Goal: Task Accomplishment & Management: Manage account settings

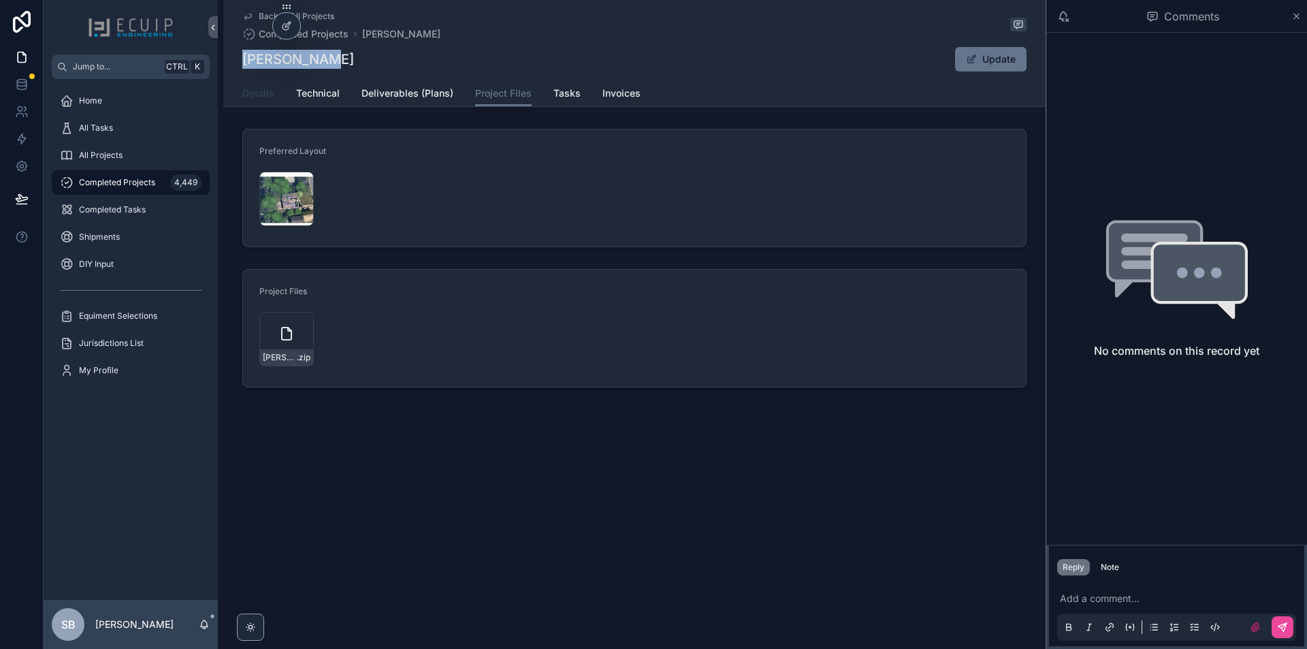
click at [264, 99] on span "Details" at bounding box center [258, 93] width 32 height 14
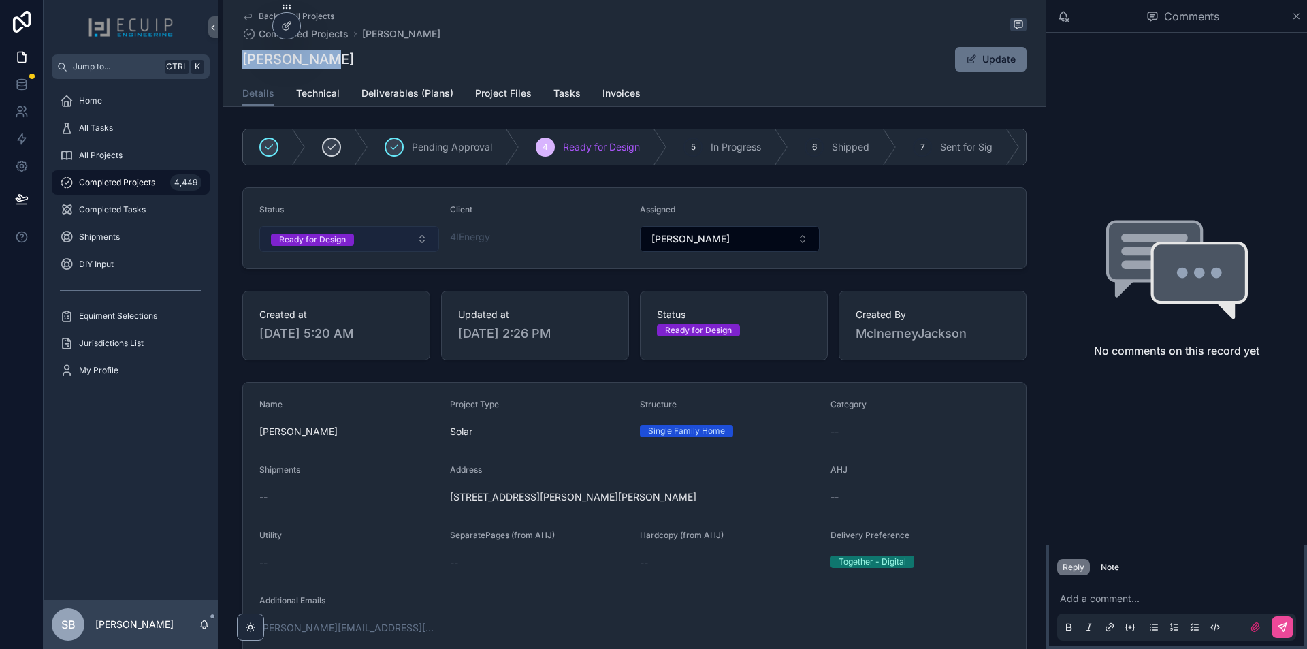
click at [399, 246] on button "Ready for Design" at bounding box center [349, 239] width 180 height 26
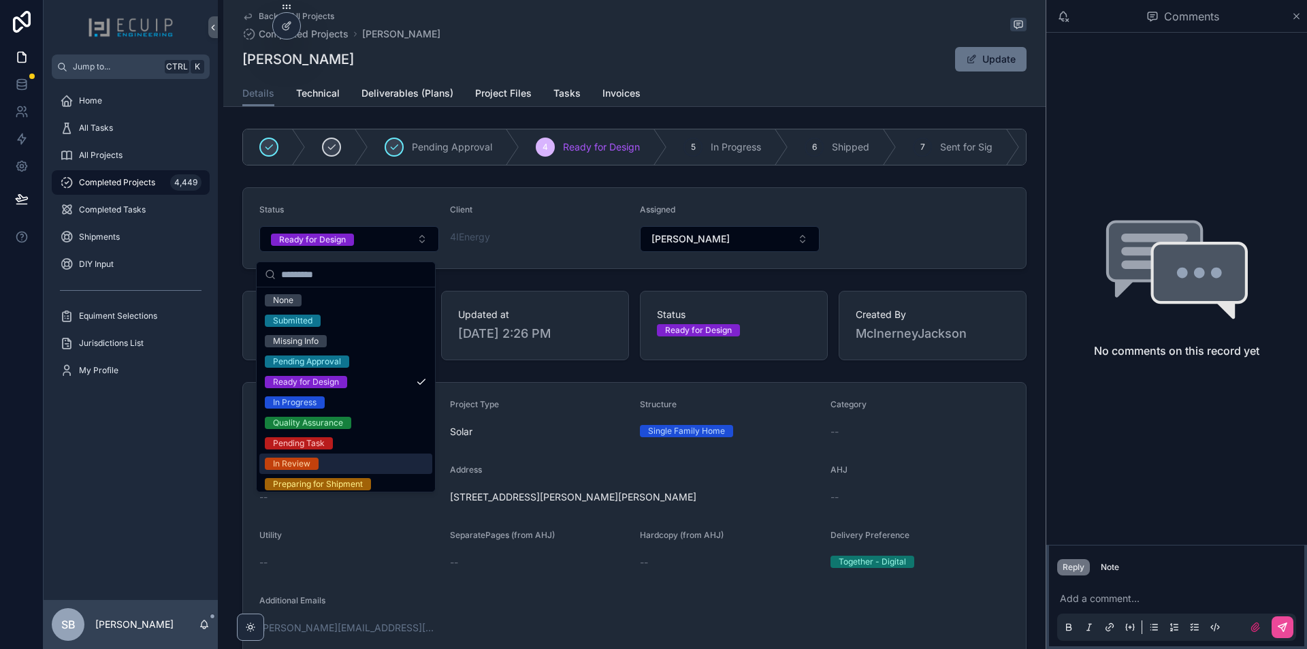
click at [333, 461] on div "In Review" at bounding box center [345, 463] width 173 height 20
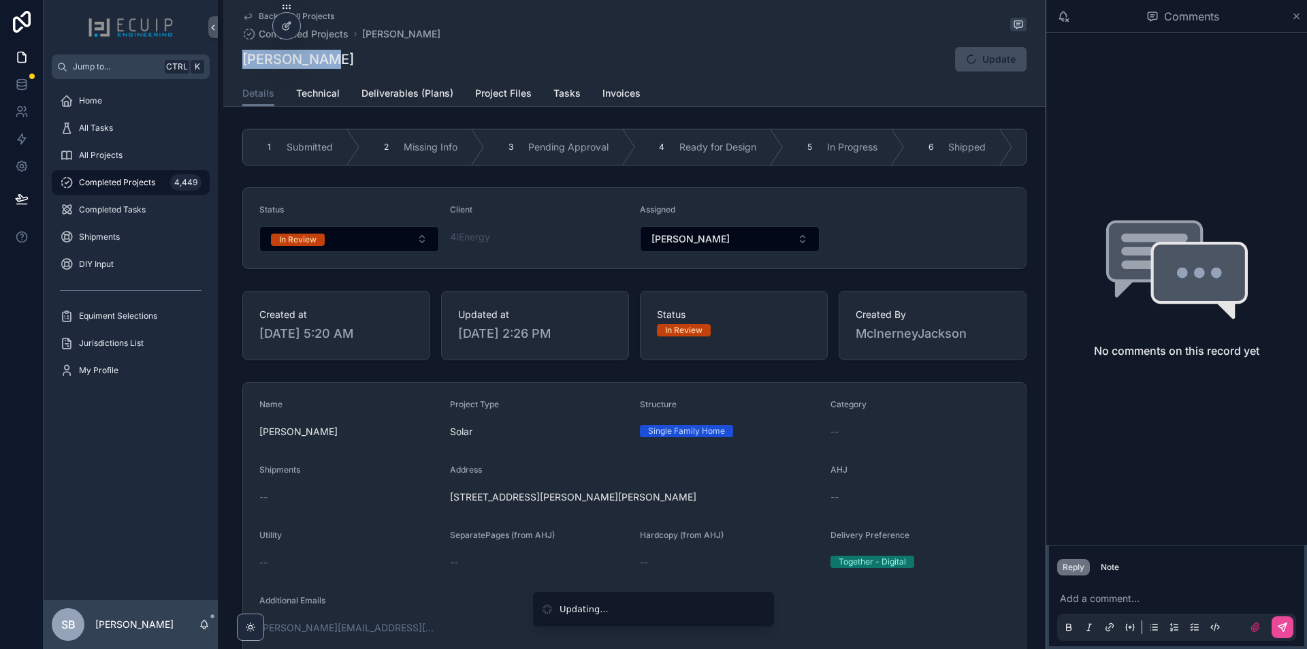
drag, startPoint x: 337, startPoint y: 61, endPoint x: 240, endPoint y: 60, distance: 97.4
click at [242, 60] on div "Adam Siegel Update" at bounding box center [634, 59] width 784 height 26
copy h1 "Adam Siegel"
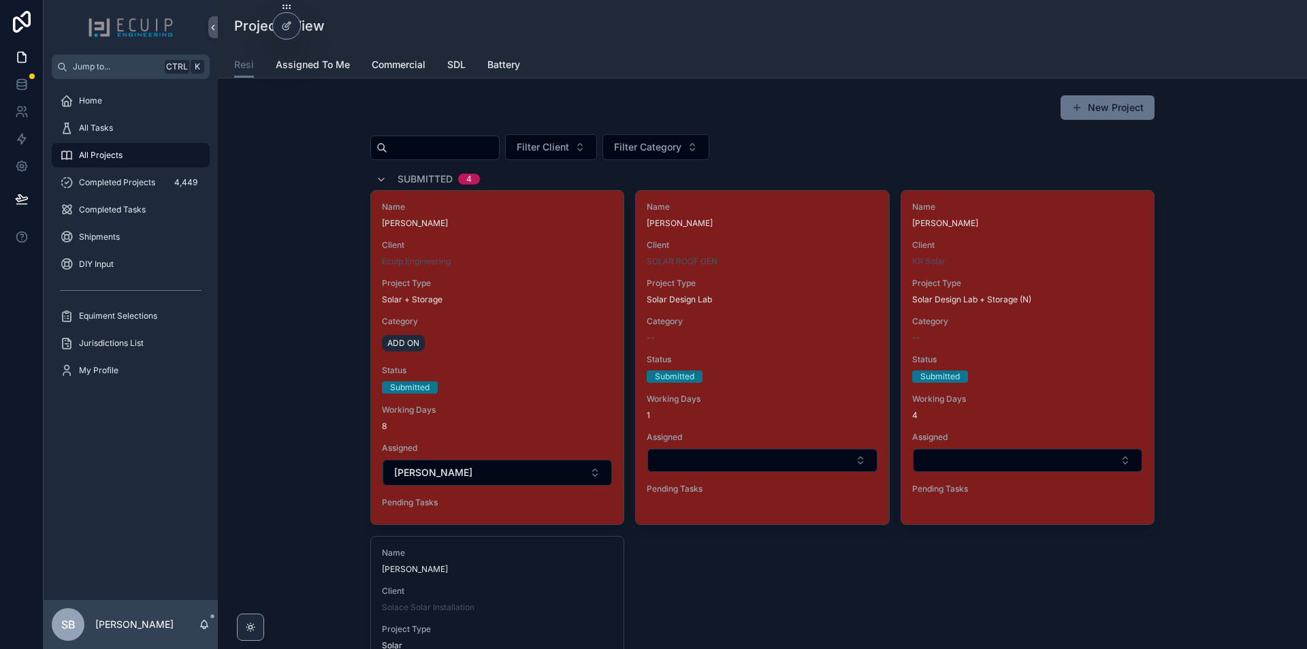
scroll to position [2729, 0]
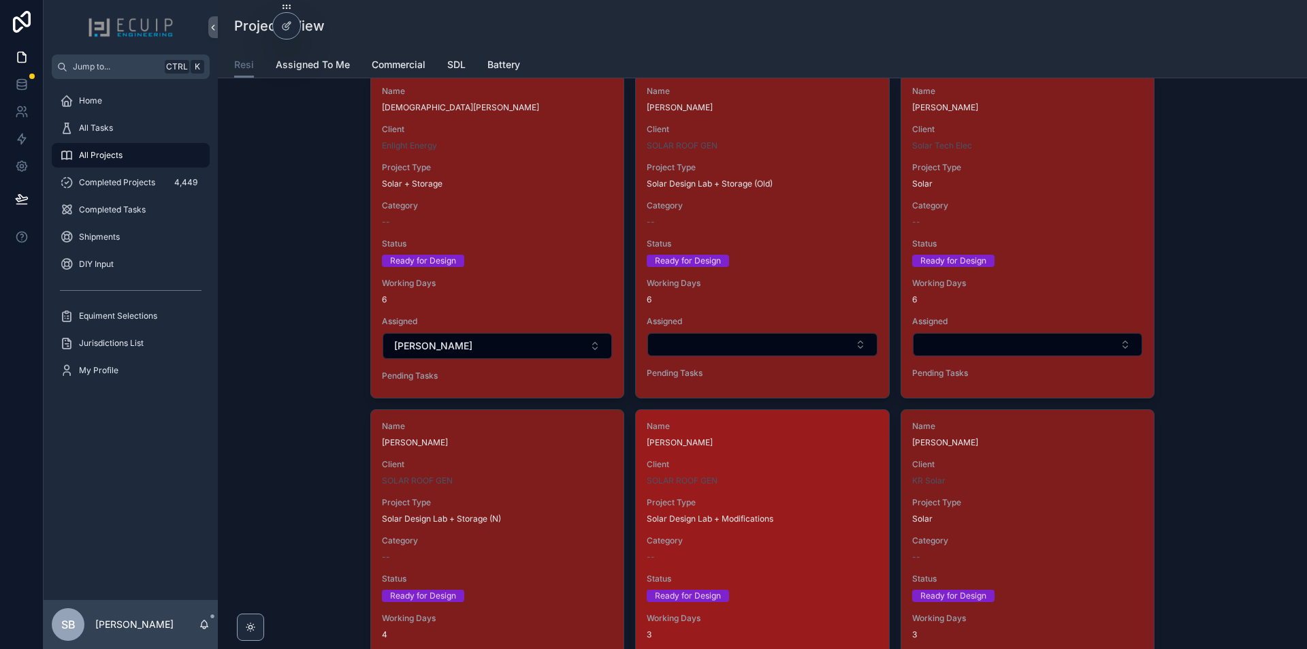
scroll to position [1770, 0]
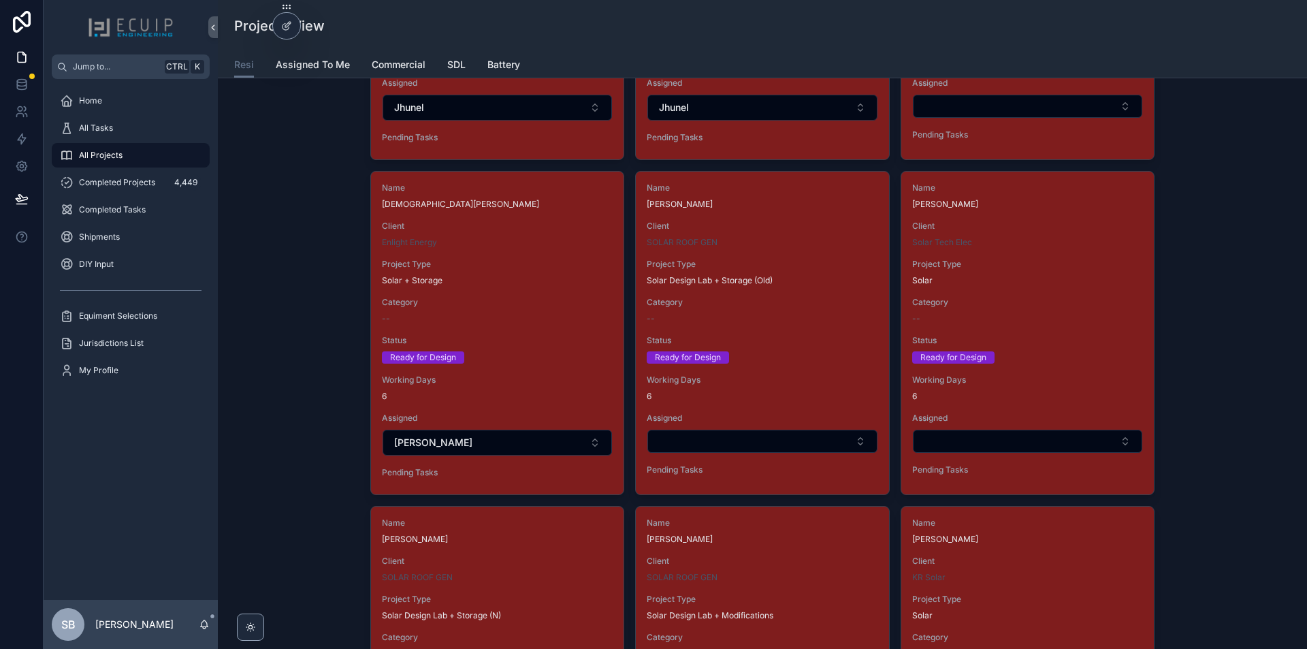
drag, startPoint x: 497, startPoint y: 310, endPoint x: 1187, endPoint y: 468, distance: 707.6
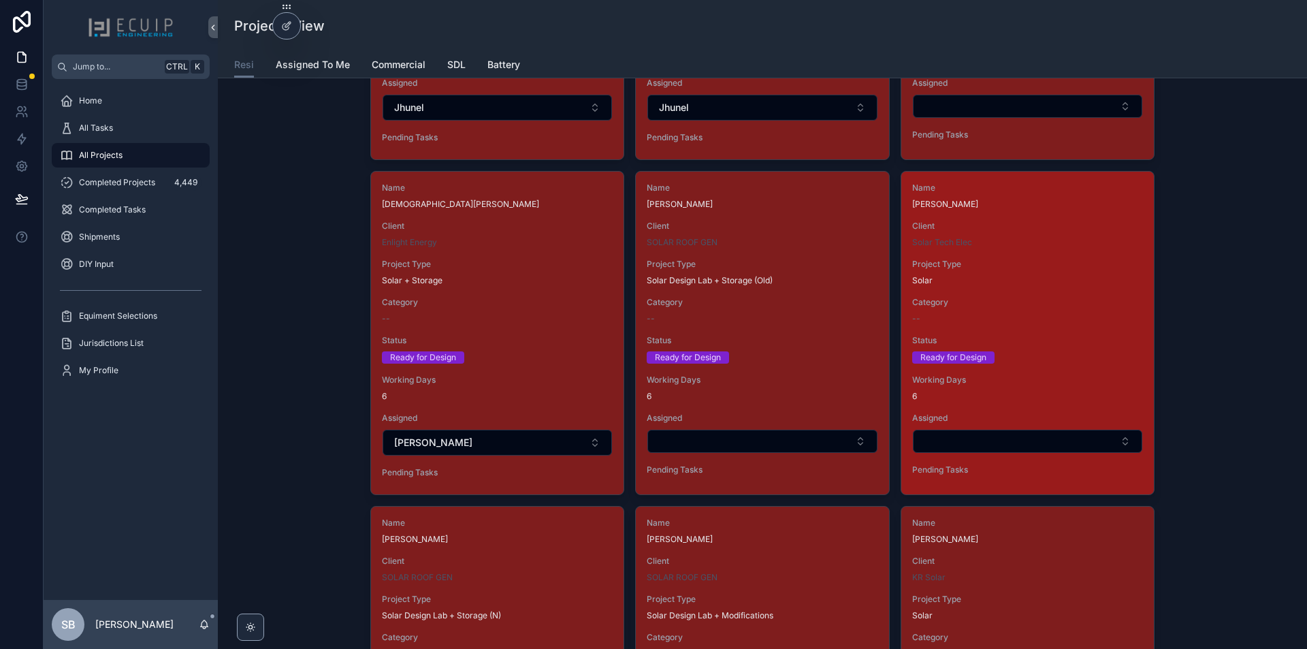
click at [1090, 332] on div "Name Jeffrey Kistner Client Solar Tech Elec Project Type Solar Category -- Stat…" at bounding box center [1027, 332] width 253 height 320
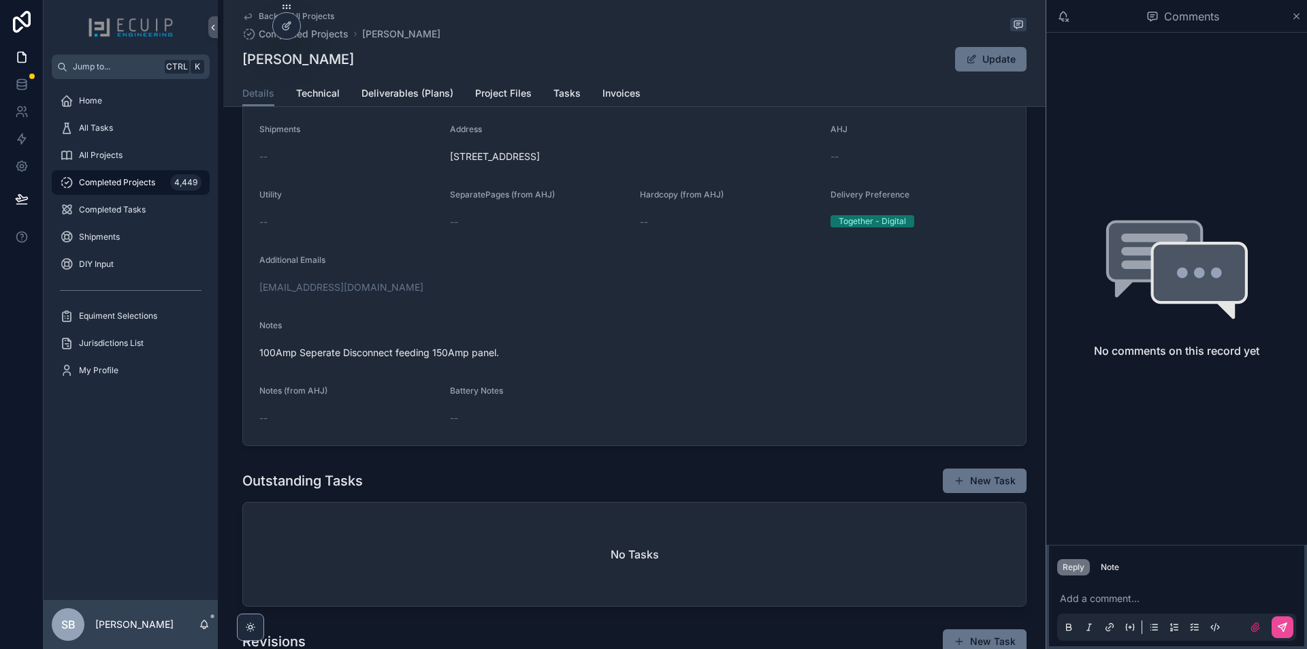
scroll to position [136, 0]
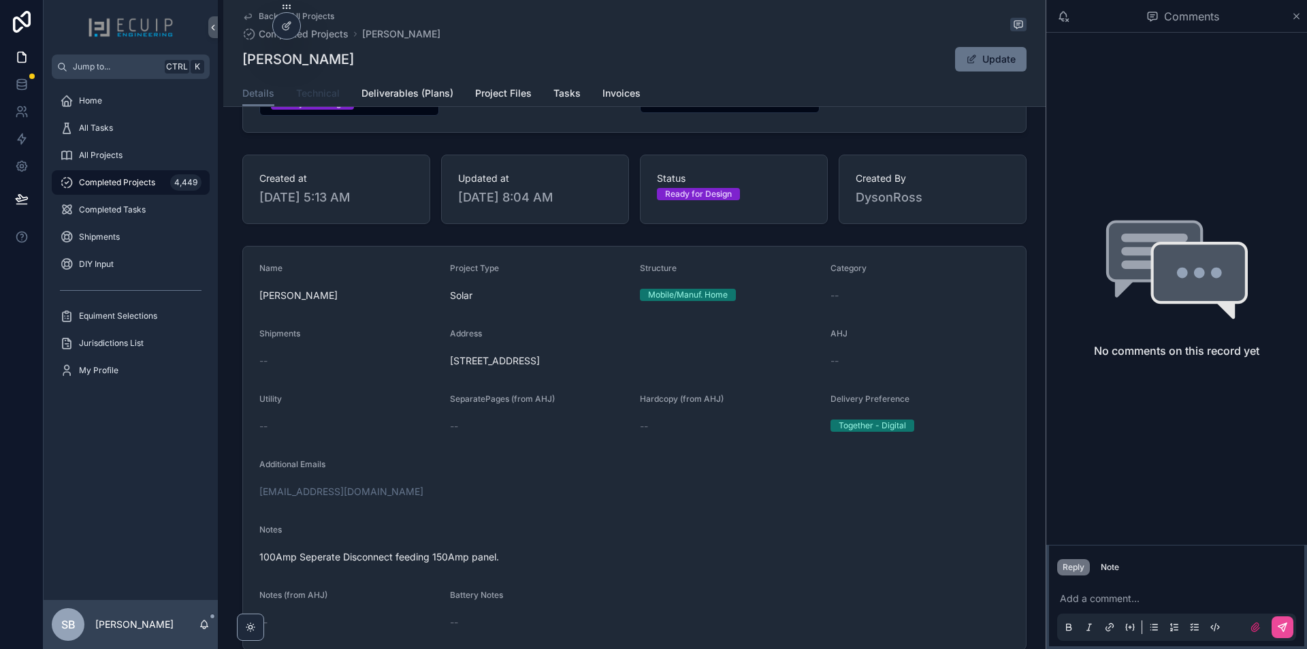
click at [318, 97] on span "Technical" at bounding box center [318, 93] width 44 height 14
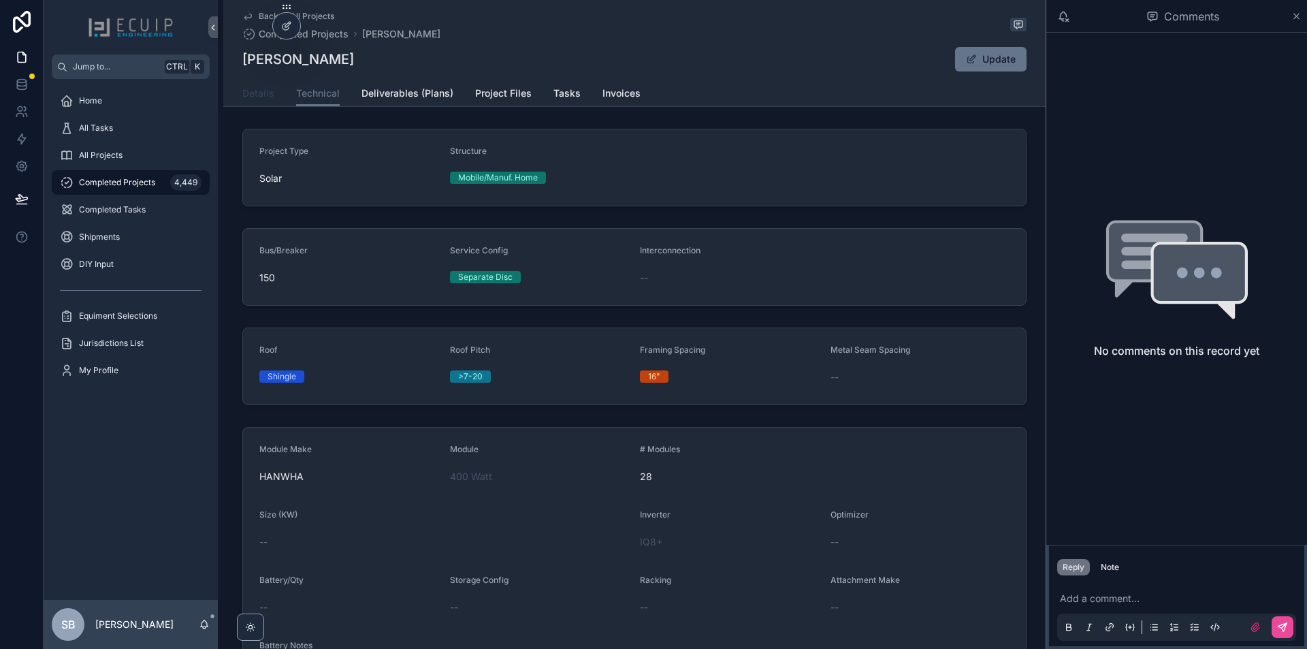
click at [263, 97] on span "Details" at bounding box center [258, 93] width 32 height 14
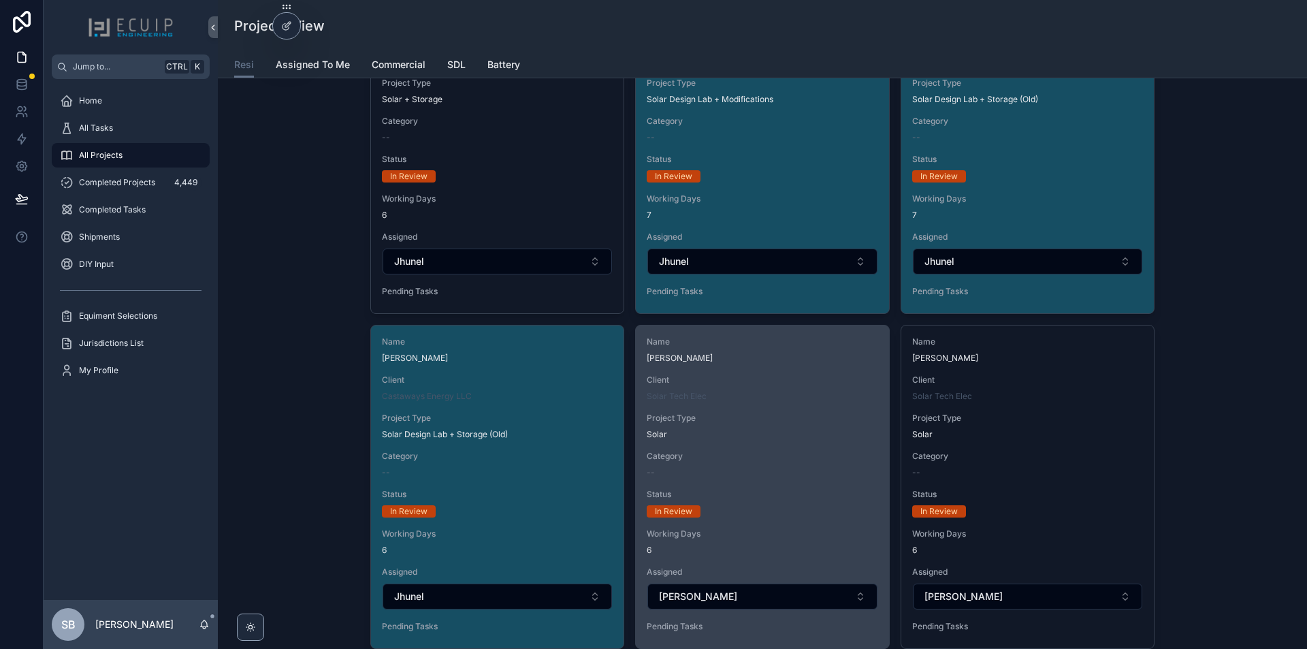
scroll to position [4698, 0]
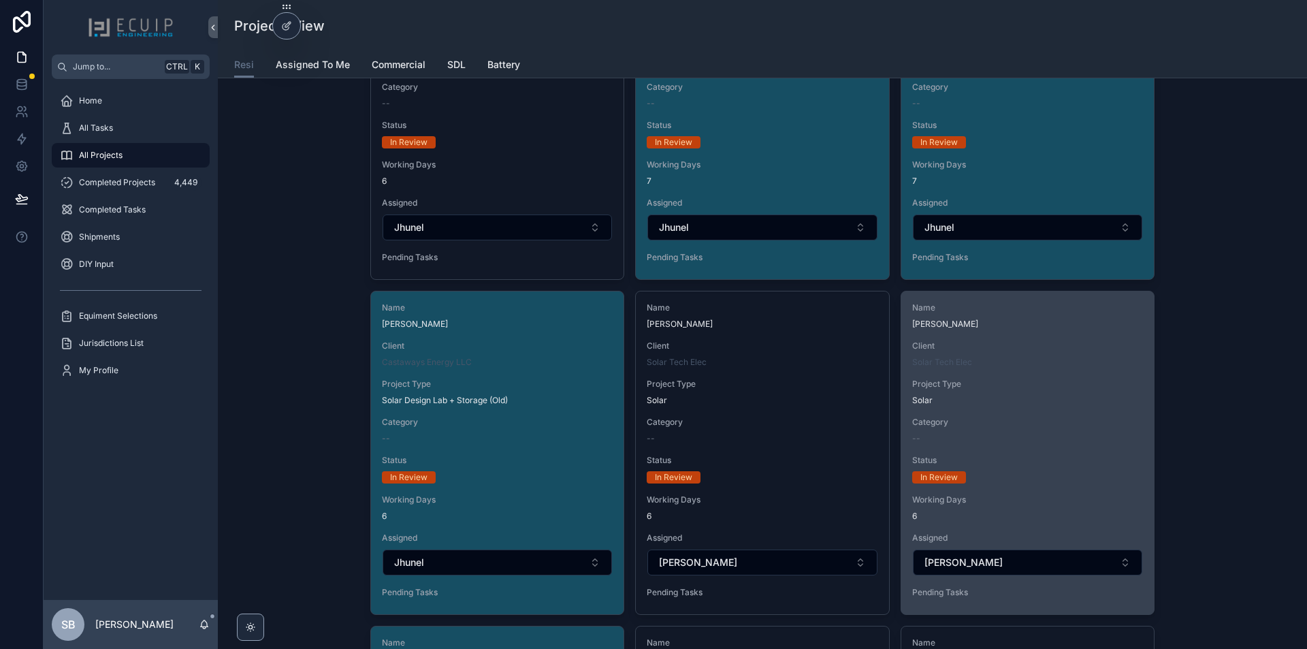
click at [1049, 409] on div "Name Jeffrey Kistner Client Solar Tech Elec Project Type Solar Category -- Stat…" at bounding box center [1027, 452] width 253 height 323
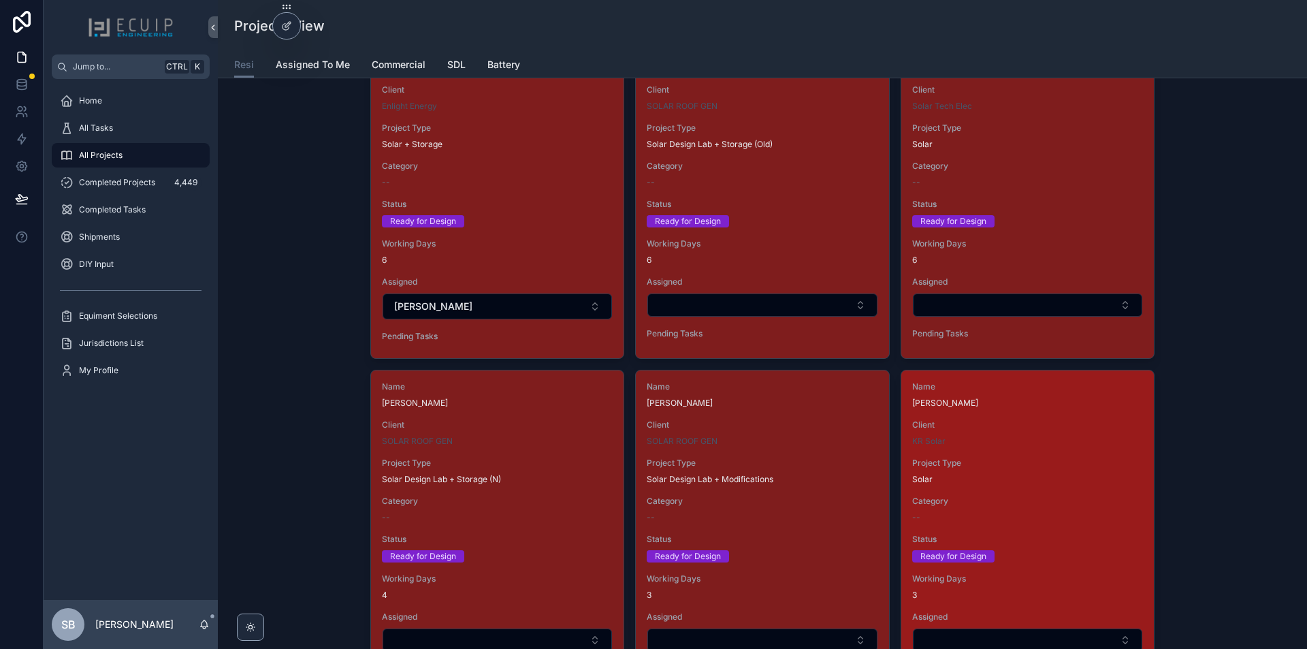
scroll to position [1838, 0]
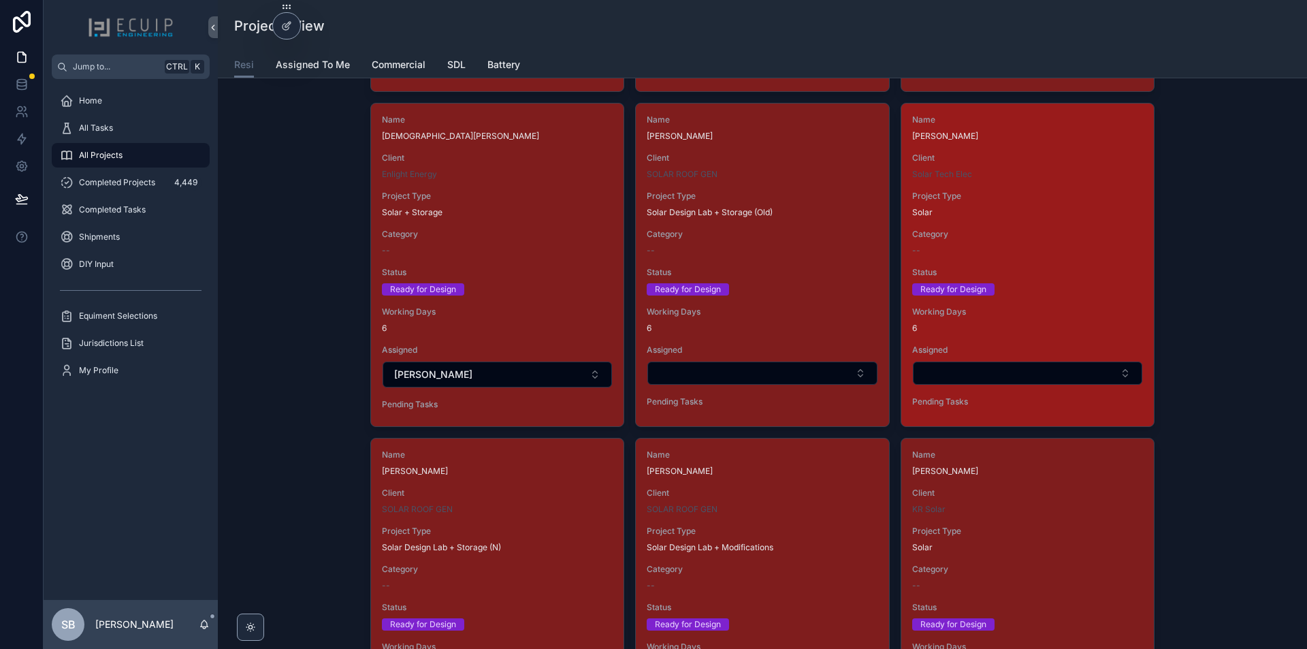
click at [1013, 262] on div "Name Jeffrey Kistner Client Solar Tech Elec Project Type Solar Category -- Stat…" at bounding box center [1027, 263] width 253 height 320
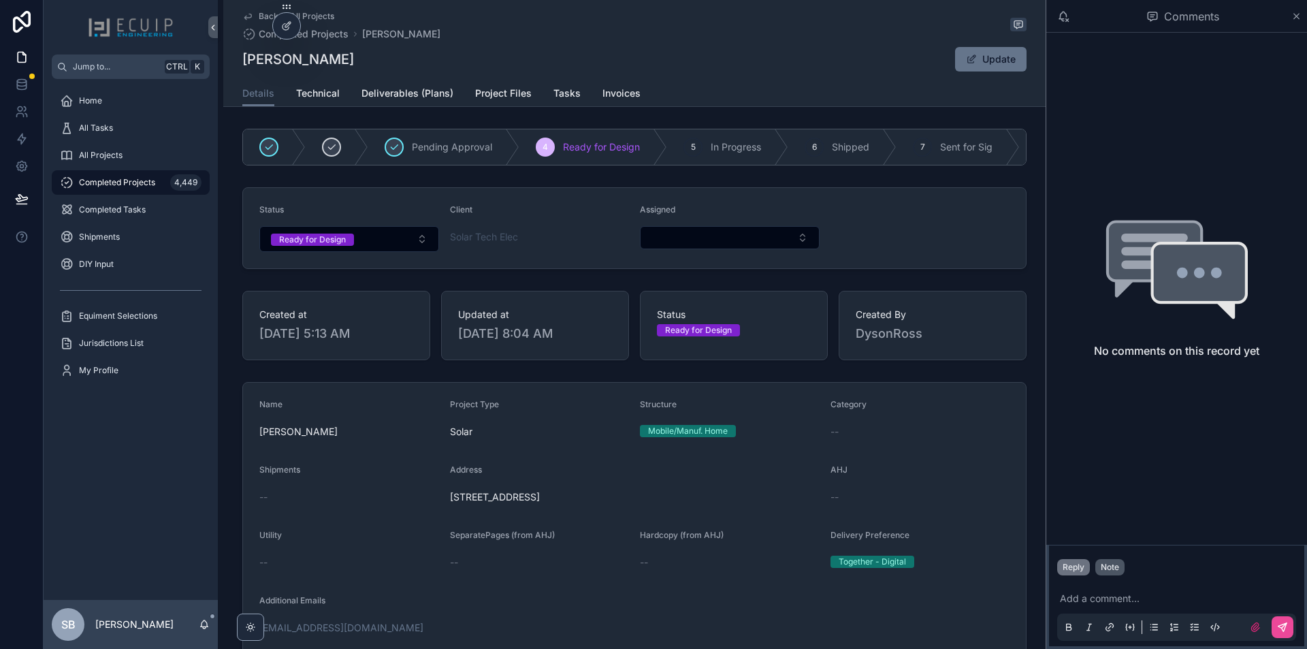
click at [1110, 569] on div "Note" at bounding box center [1110, 567] width 18 height 11
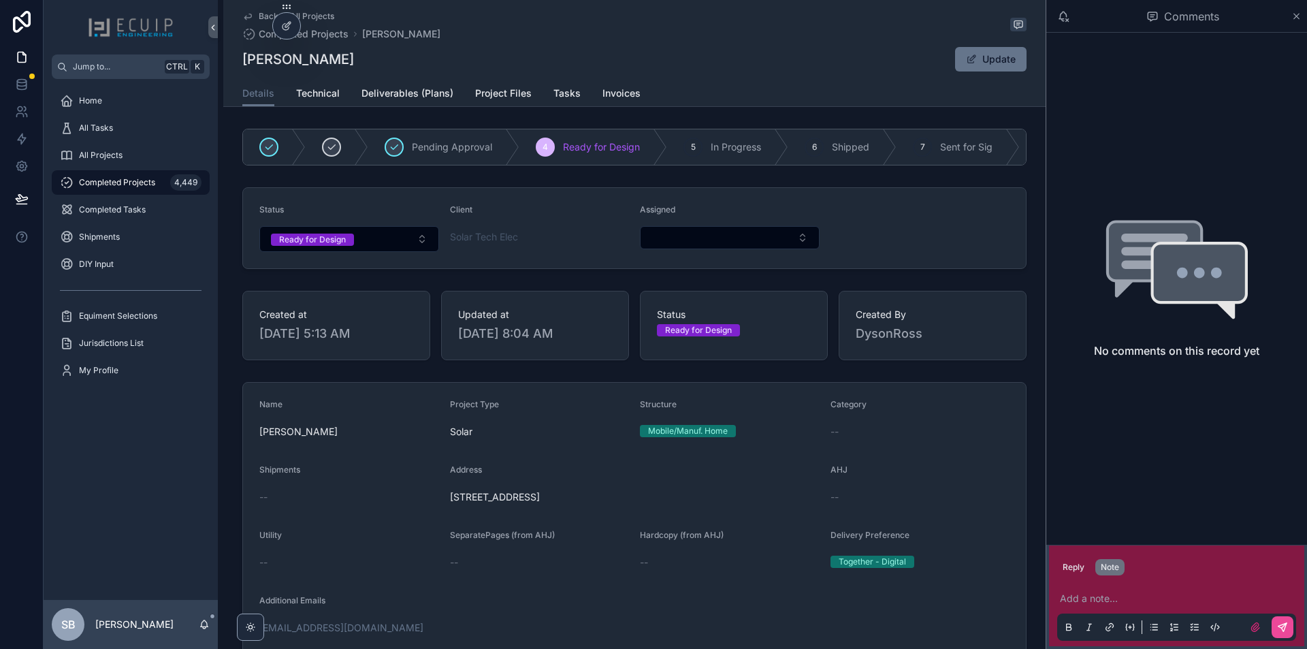
click at [1110, 592] on p "scrollable content" at bounding box center [1179, 599] width 239 height 14
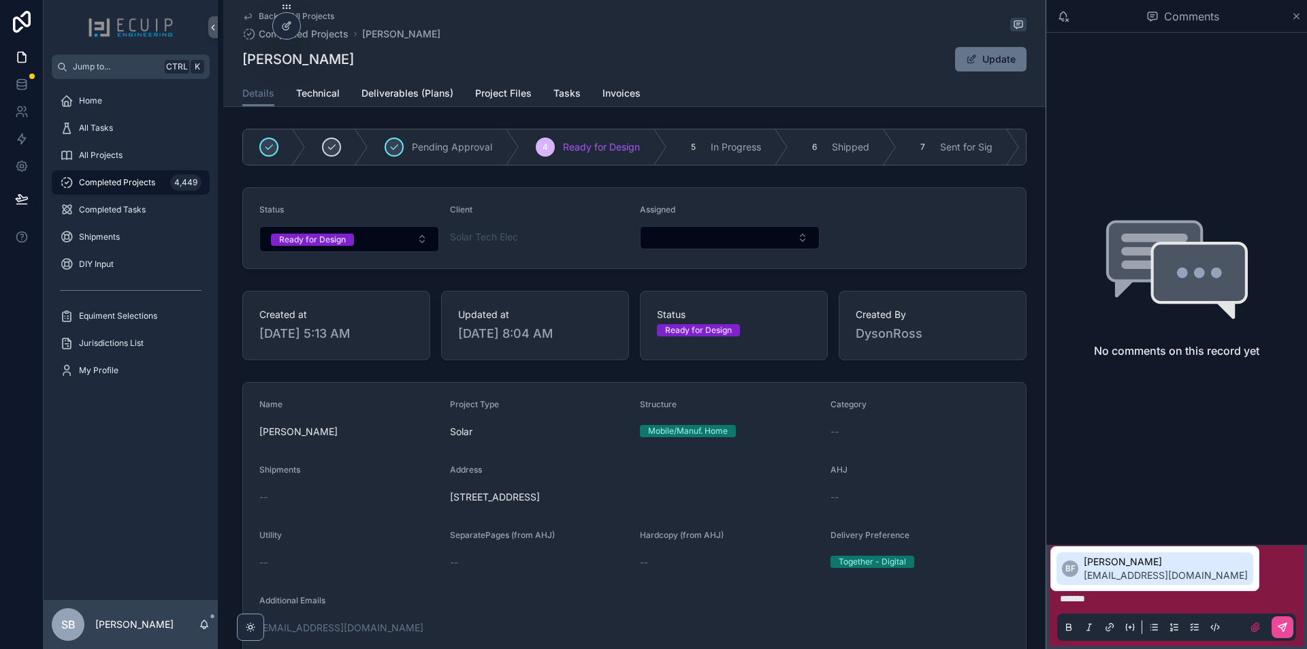
click at [1081, 571] on li "BF [PERSON_NAME] [PERSON_NAME][EMAIL_ADDRESS][DOMAIN_NAME]" at bounding box center [1155, 568] width 197 height 33
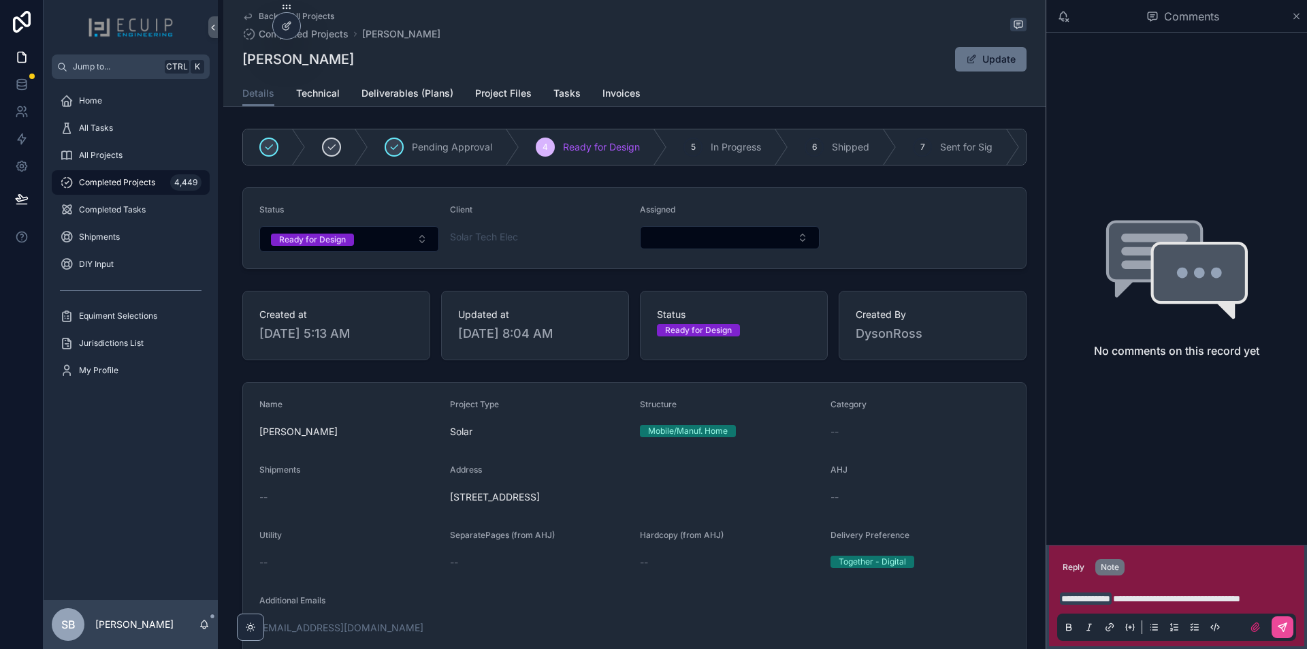
click at [1241, 599] on span "**********" at bounding box center [1176, 599] width 127 height 10
click at [1283, 629] on icon "scrollable content" at bounding box center [1283, 627] width 8 height 8
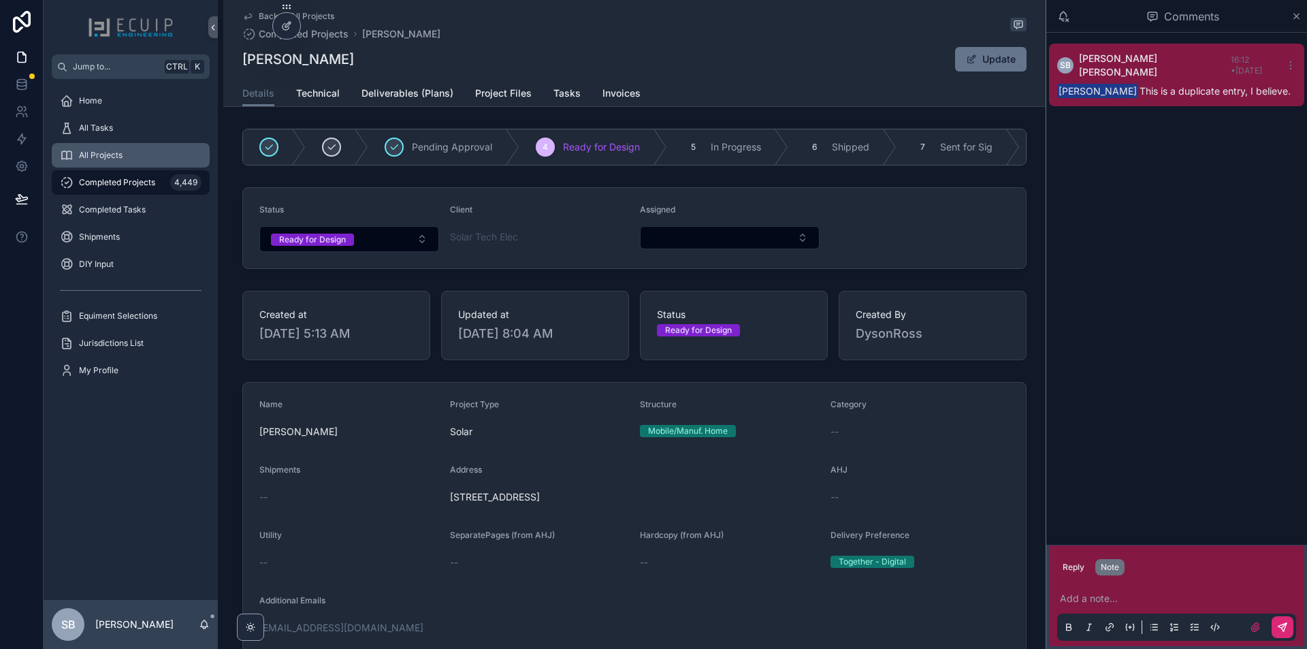
click at [112, 157] on span "All Projects" at bounding box center [101, 155] width 44 height 11
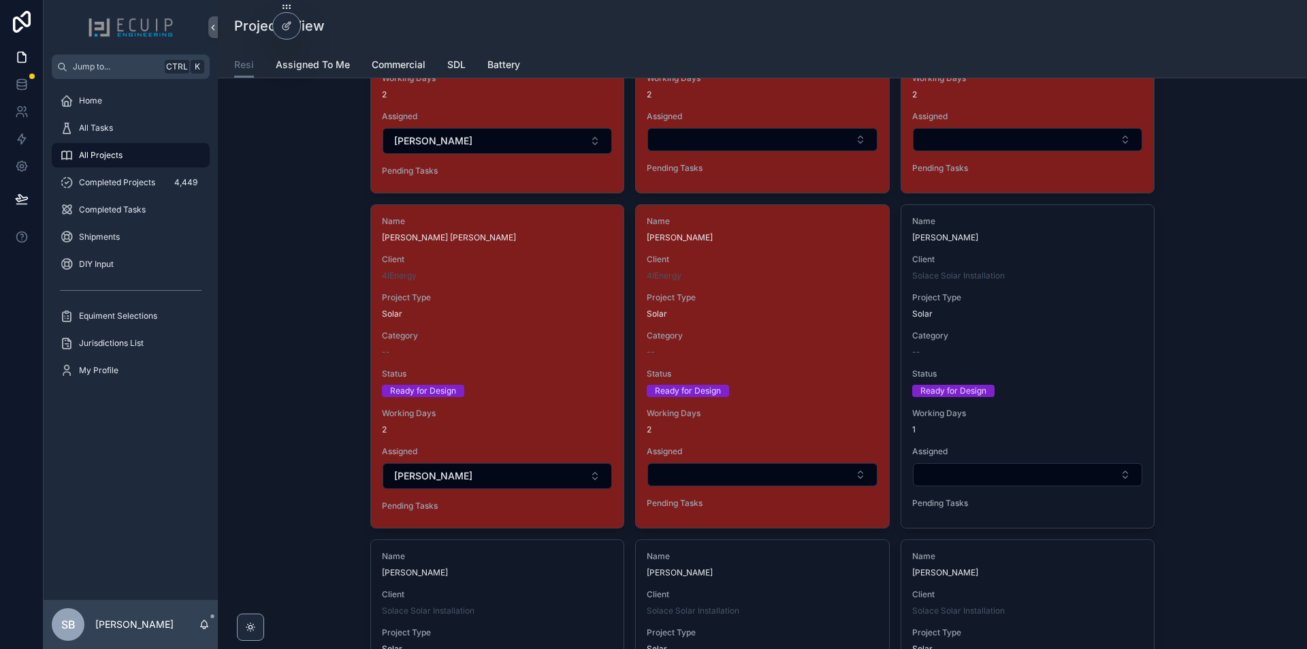
scroll to position [2723, 0]
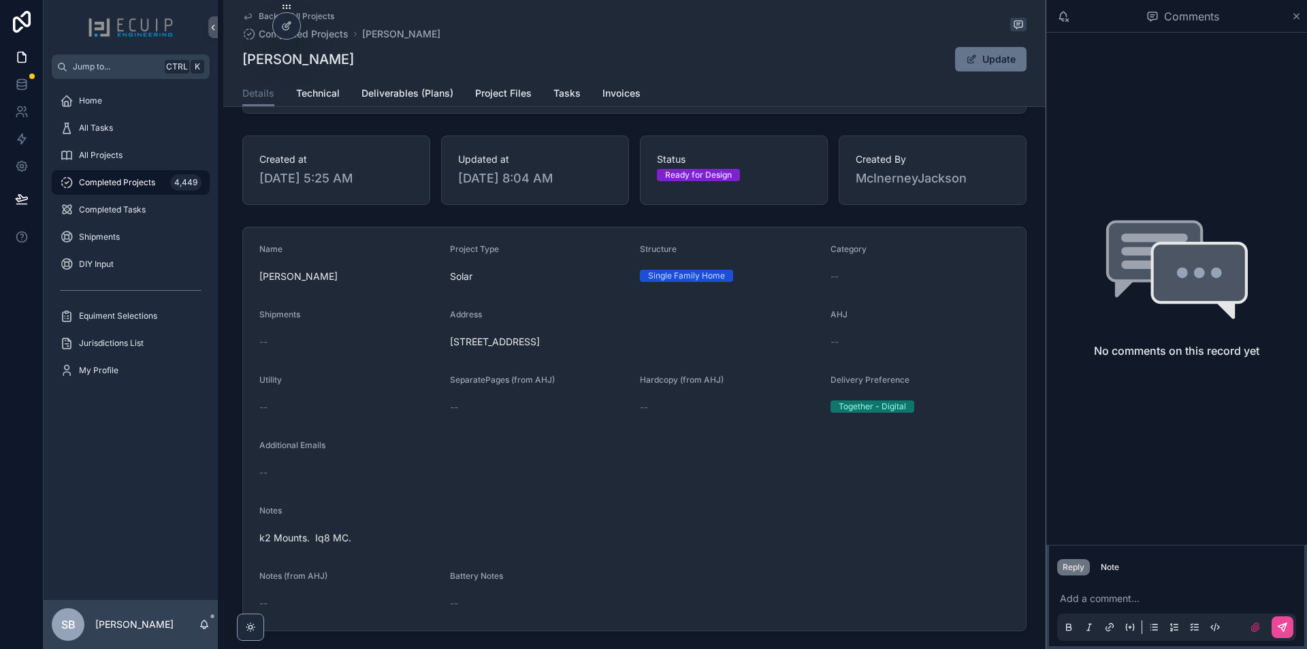
scroll to position [272, 0]
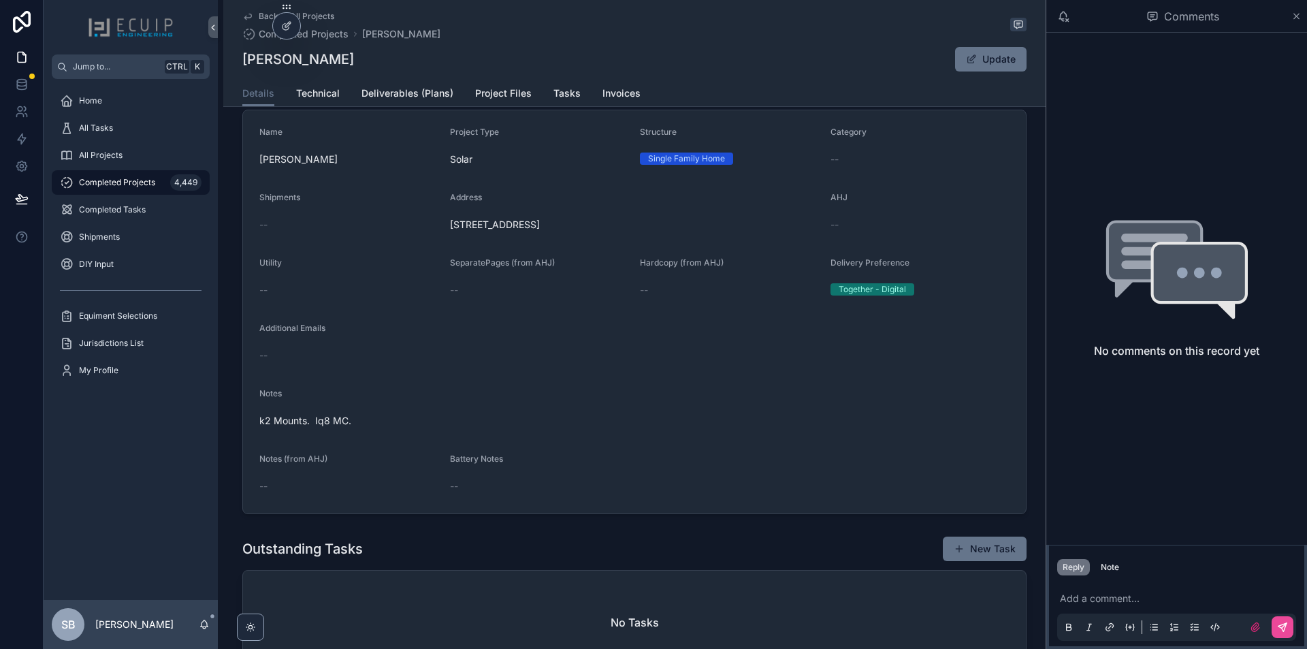
drag, startPoint x: 665, startPoint y: 229, endPoint x: 449, endPoint y: 238, distance: 216.7
click at [450, 231] on span "[STREET_ADDRESS]" at bounding box center [635, 225] width 370 height 14
copy span "[STREET_ADDRESS]"
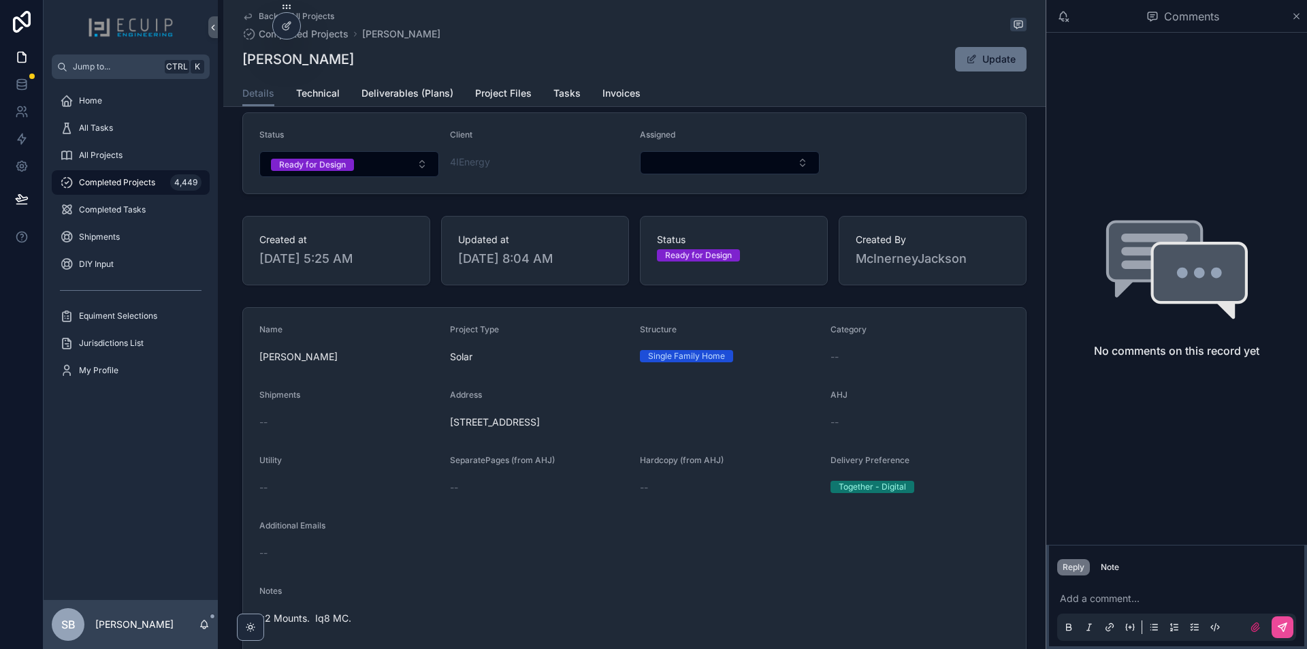
scroll to position [68, 0]
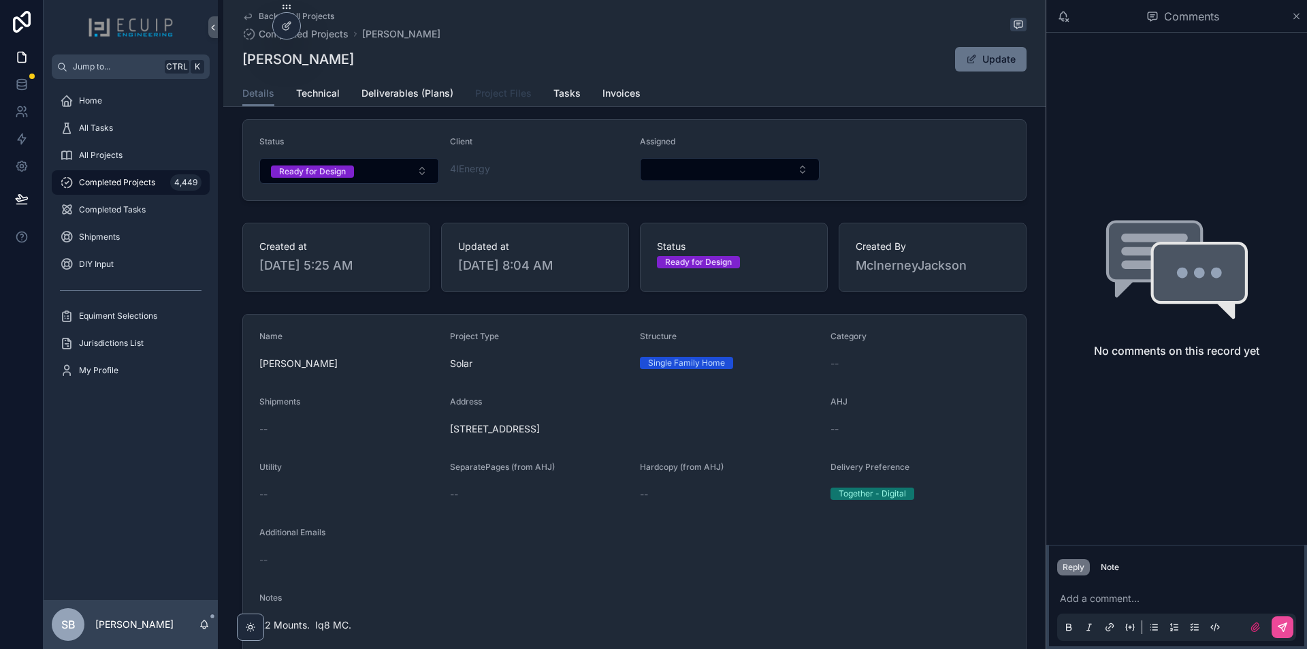
click at [486, 97] on span "Project Files" at bounding box center [503, 93] width 57 height 14
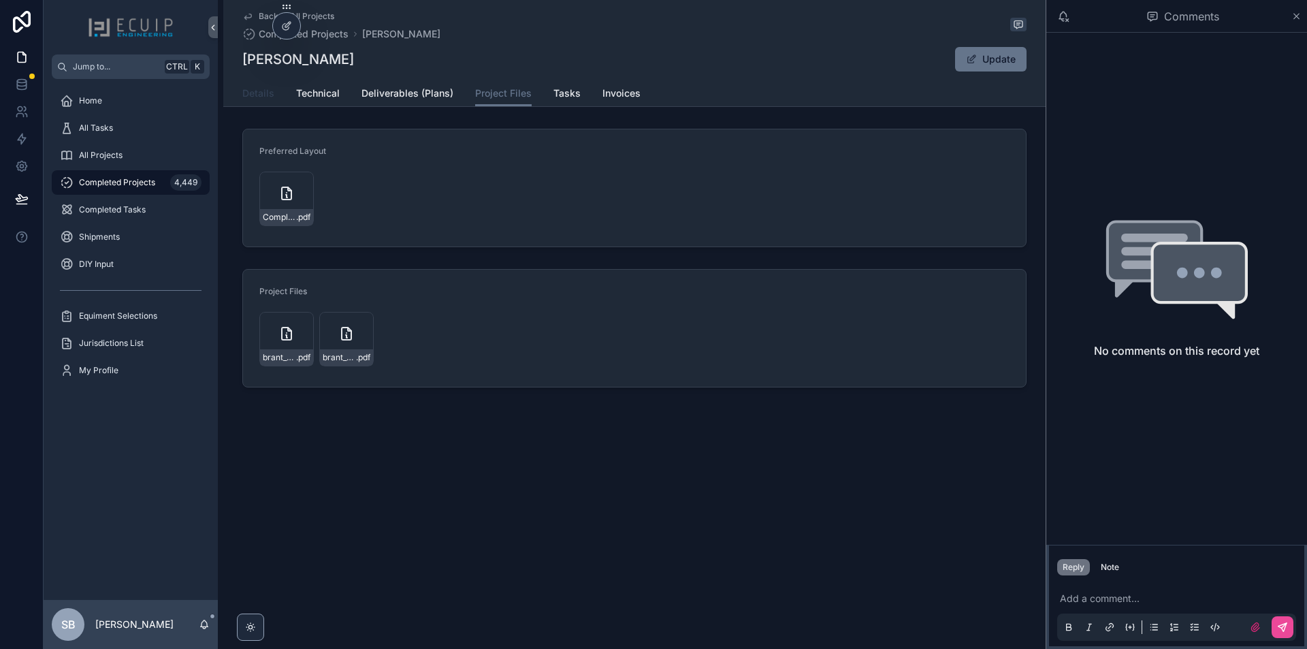
click at [271, 95] on span "Details" at bounding box center [258, 93] width 32 height 14
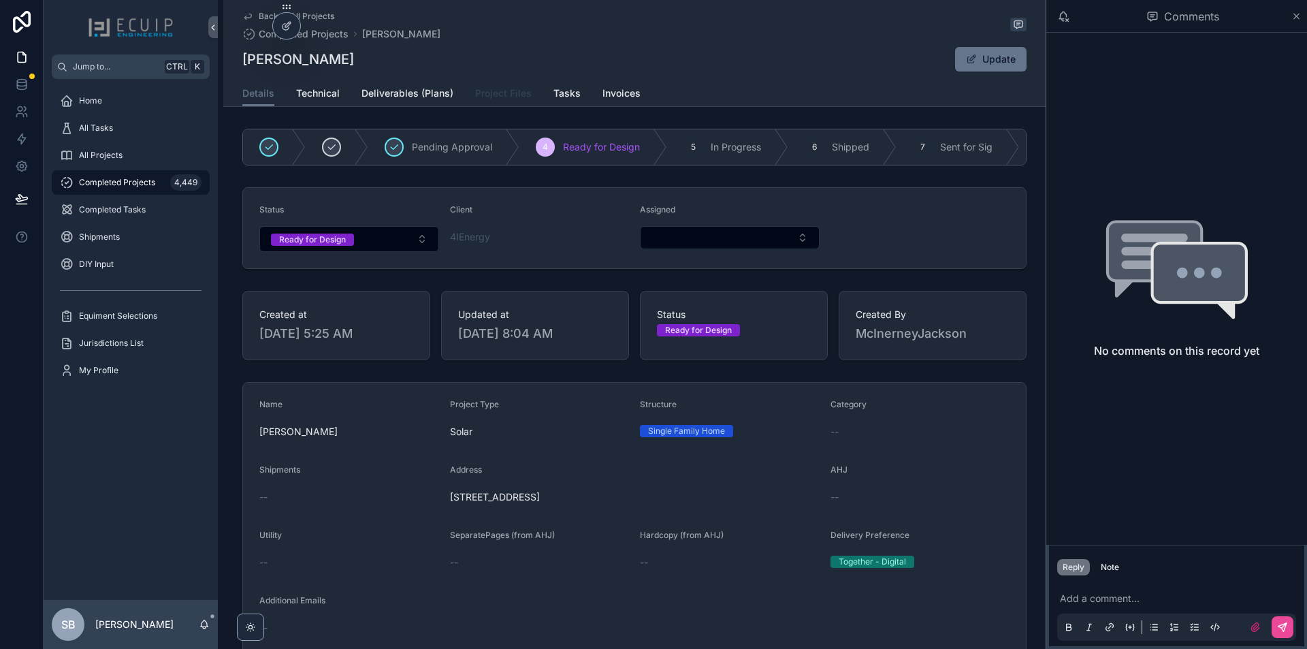
click at [485, 94] on span "Project Files" at bounding box center [503, 93] width 57 height 14
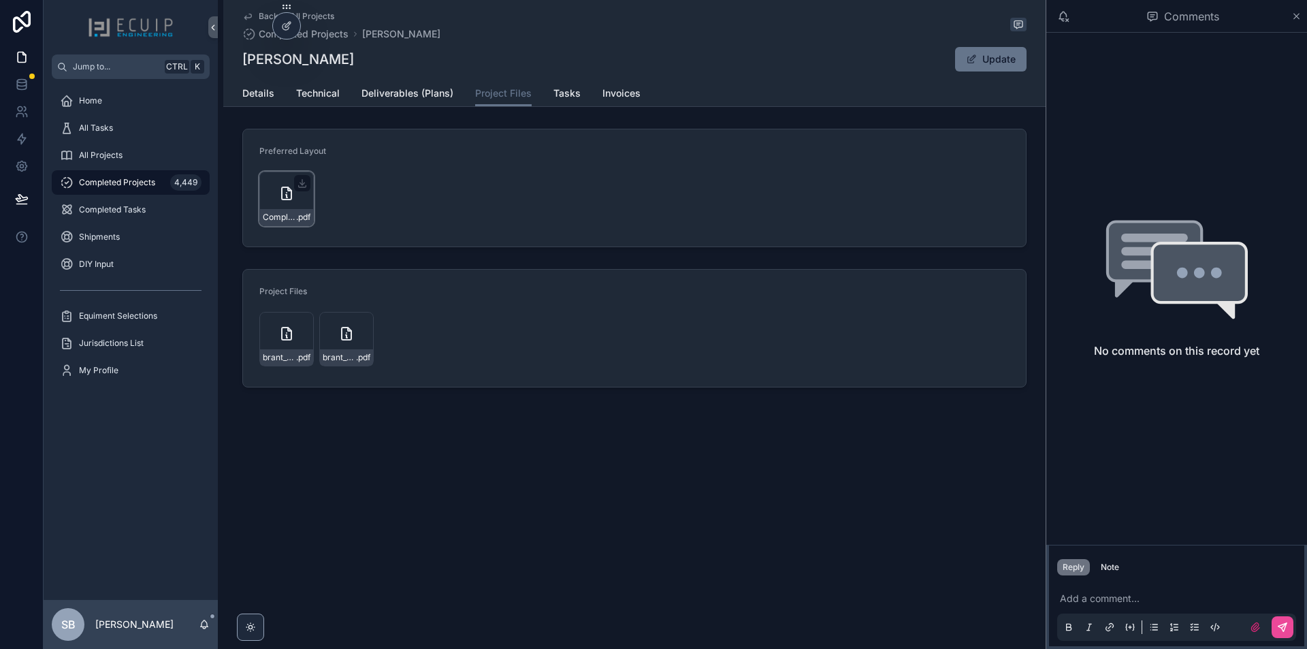
click at [266, 200] on div "Complete_with_Docusign_Hahn_Residential_Ener .pdf" at bounding box center [286, 199] width 54 height 54
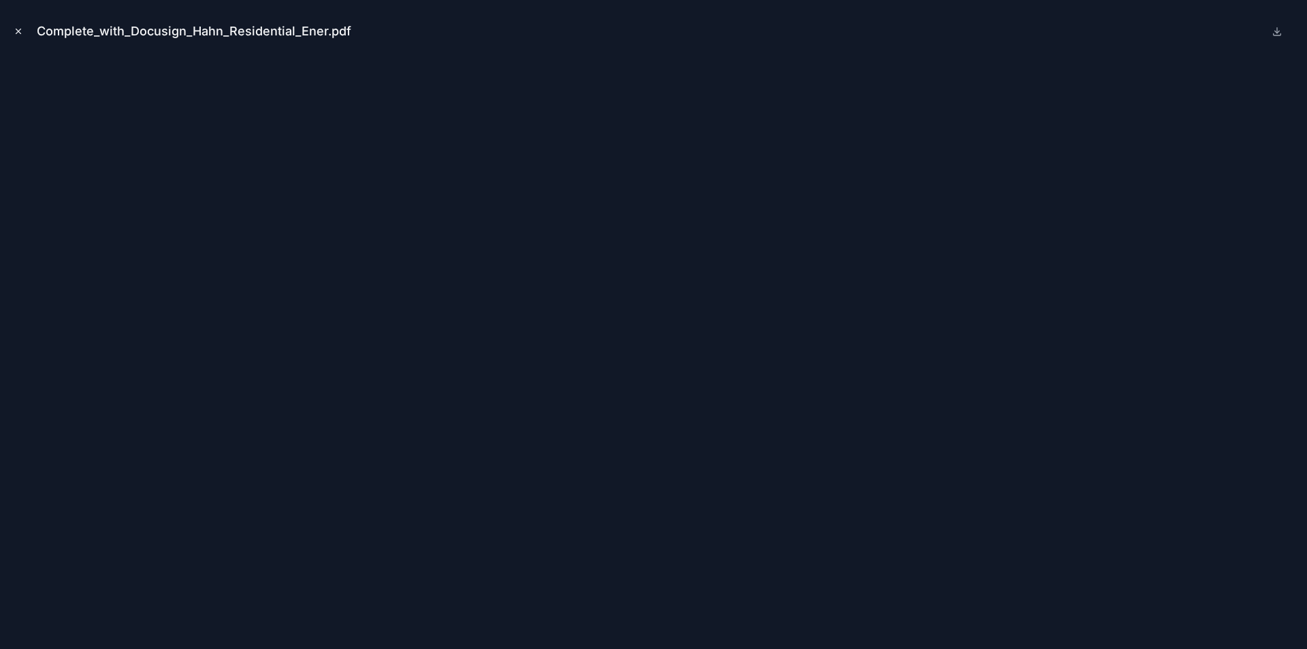
click at [17, 35] on icon "Close modal" at bounding box center [19, 32] width 10 height 10
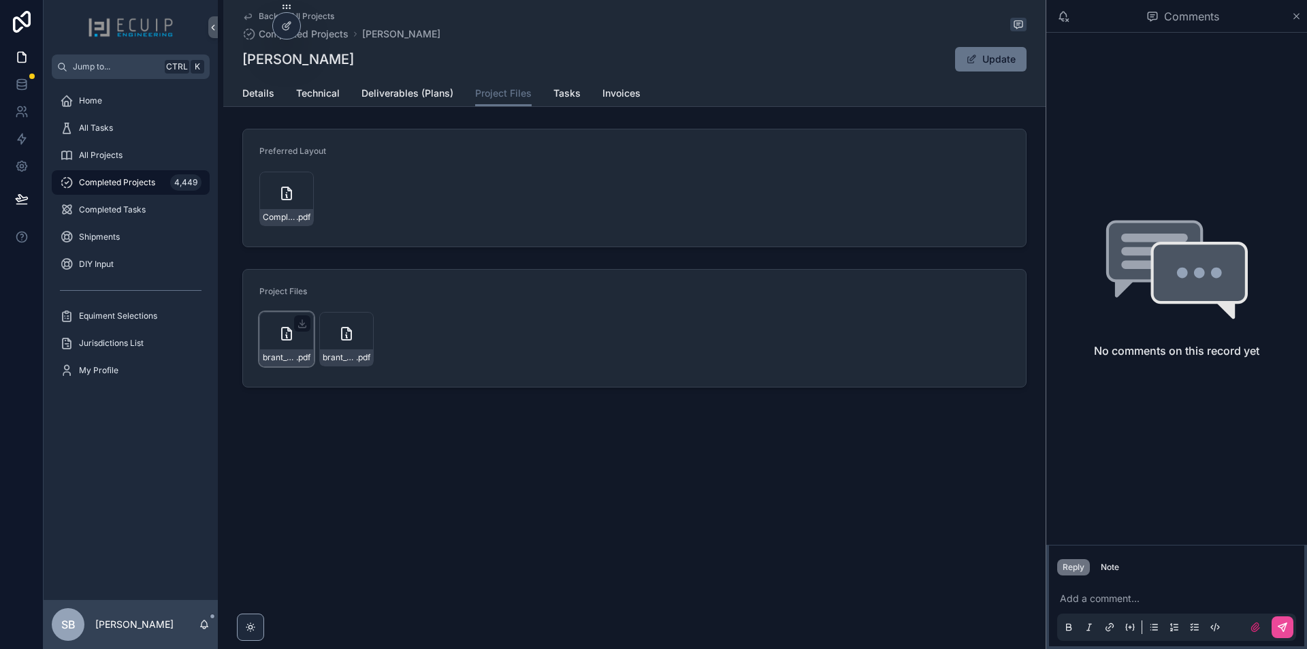
click at [288, 347] on div "brant_hahn .pdf" at bounding box center [286, 339] width 54 height 54
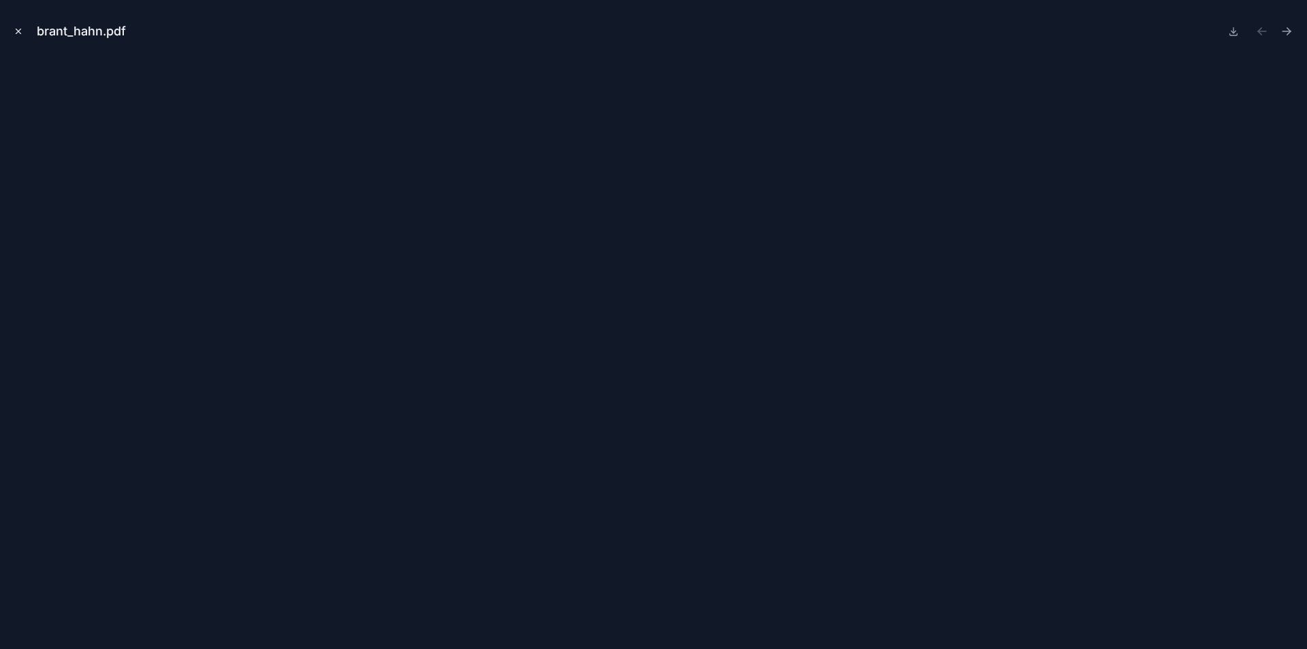
click at [16, 30] on icon "Close modal" at bounding box center [19, 32] width 10 height 10
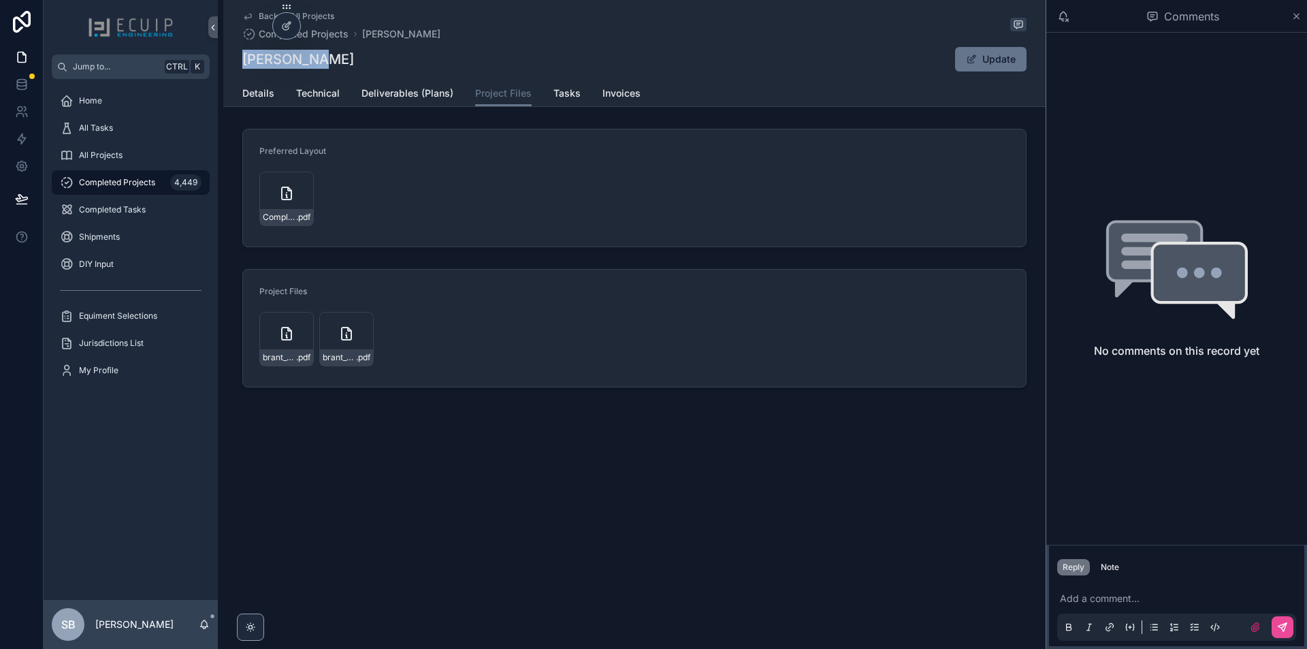
drag, startPoint x: 327, startPoint y: 64, endPoint x: 244, endPoint y: 63, distance: 82.4
click at [244, 63] on div "Brant Hahn Update" at bounding box center [634, 59] width 784 height 26
copy h1 "[PERSON_NAME]"
click at [258, 100] on link "Details" at bounding box center [258, 94] width 32 height 27
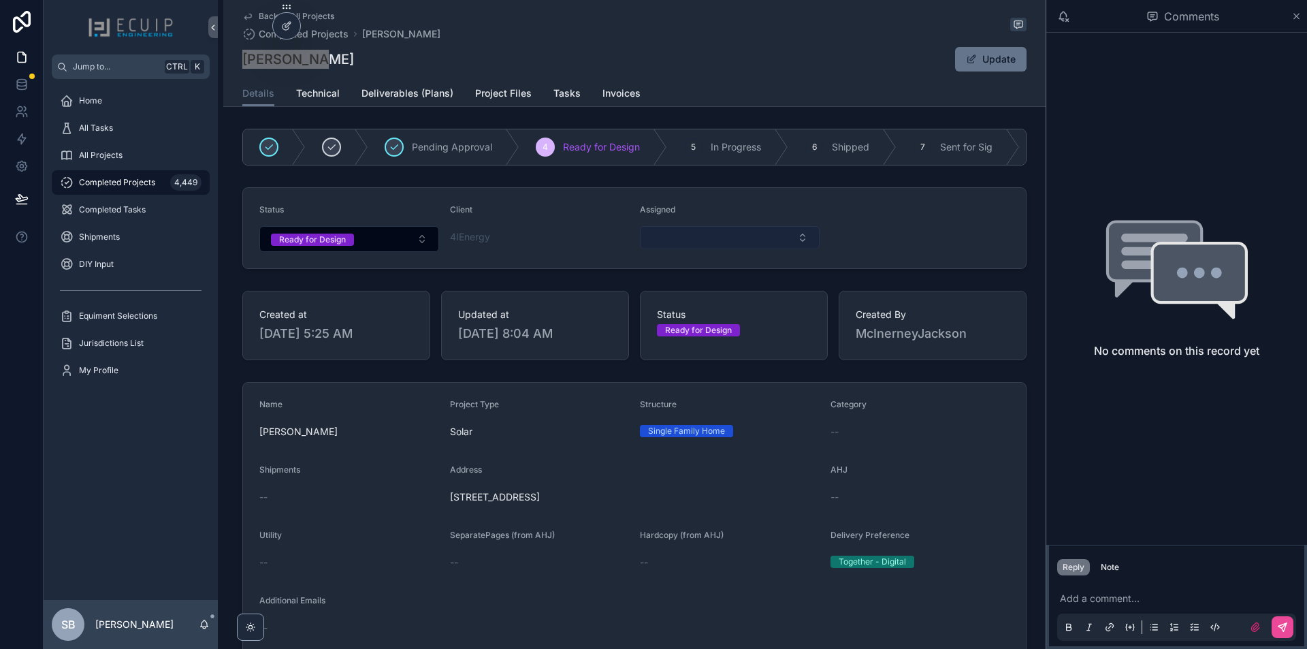
click at [686, 243] on button "Select Button" at bounding box center [730, 237] width 180 height 23
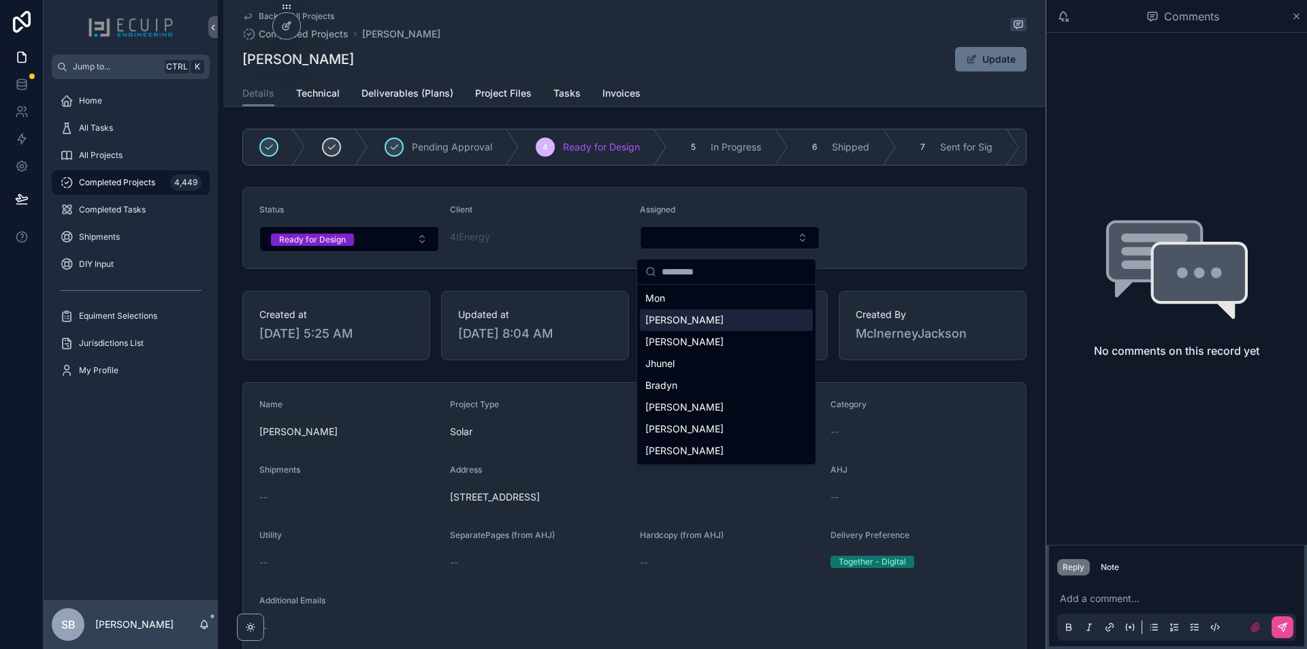
click at [726, 319] on div "[PERSON_NAME]" at bounding box center [726, 320] width 173 height 22
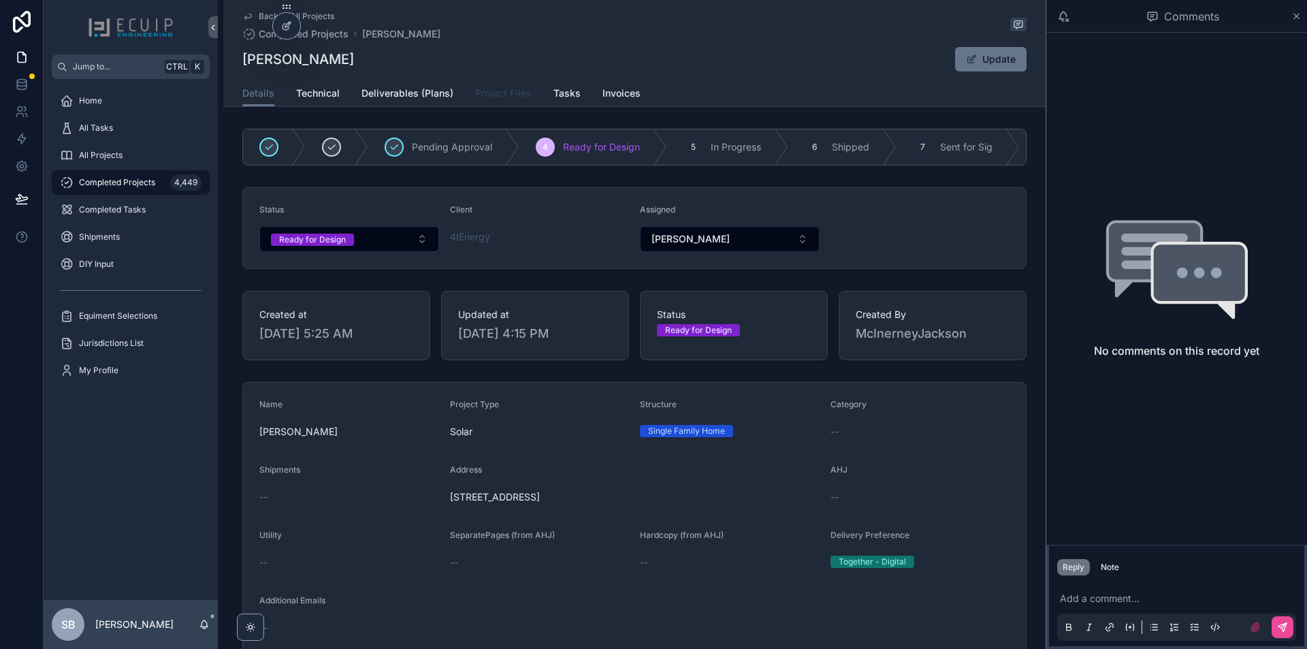
scroll to position [340, 0]
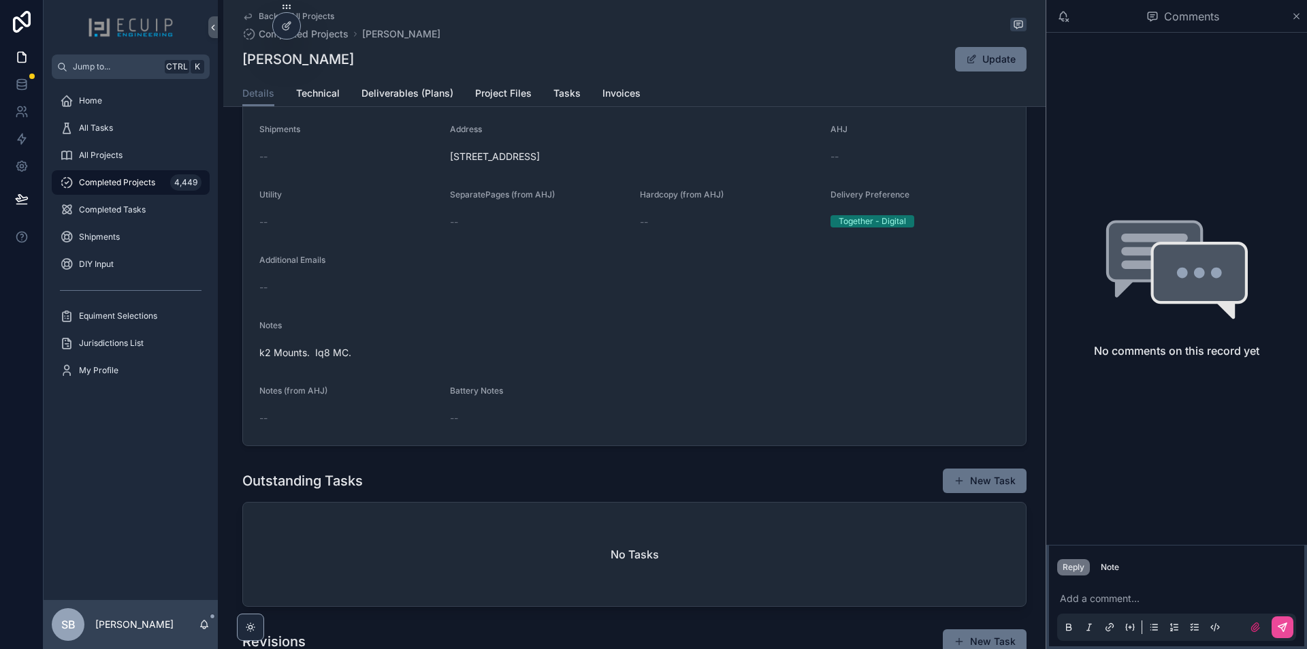
click at [345, 90] on div "Details Technical Deliverables (Plans) Project Files Tasks Invoices" at bounding box center [634, 93] width 784 height 26
click at [322, 90] on span "Technical" at bounding box center [318, 93] width 44 height 14
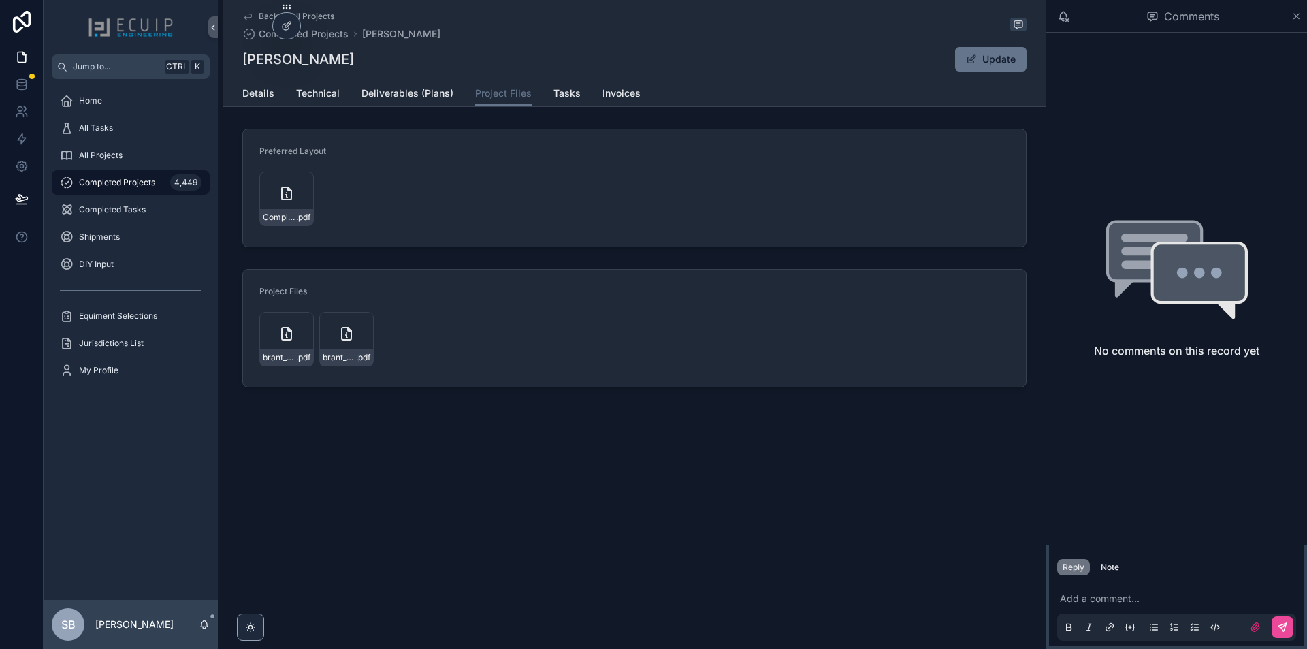
click at [340, 349] on div "brant_hahn .pdf" at bounding box center [346, 357] width 53 height 16
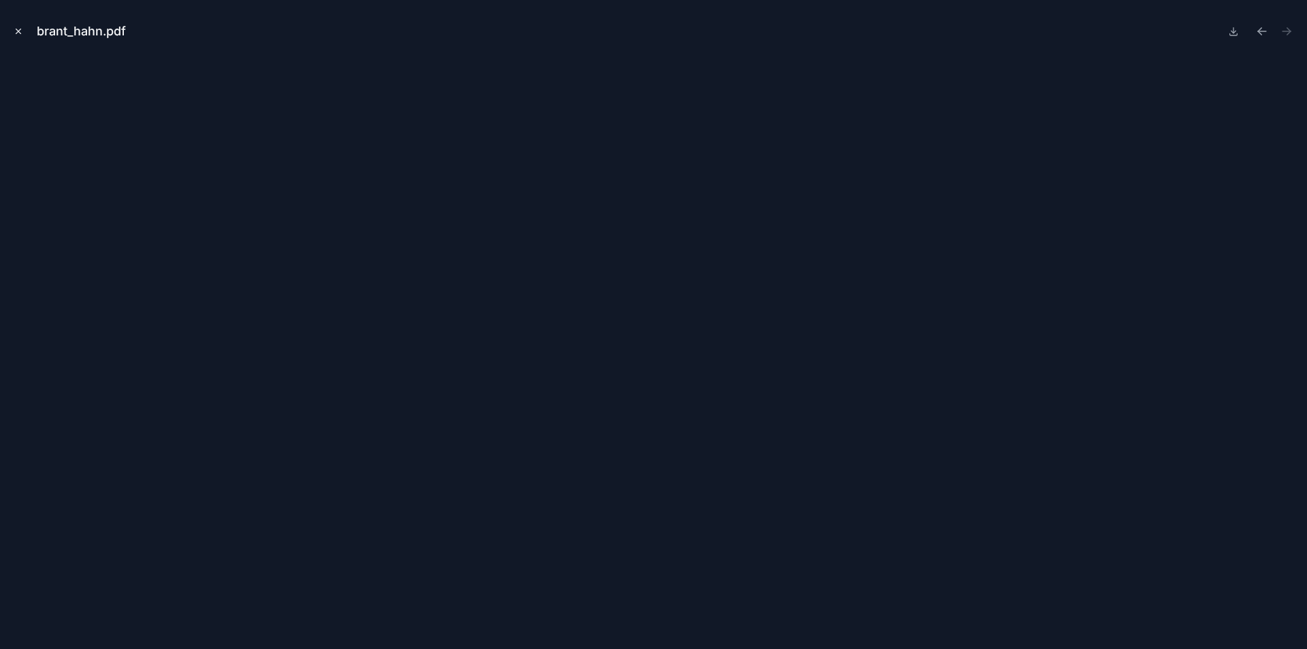
click at [20, 34] on icon "Close modal" at bounding box center [19, 32] width 10 height 10
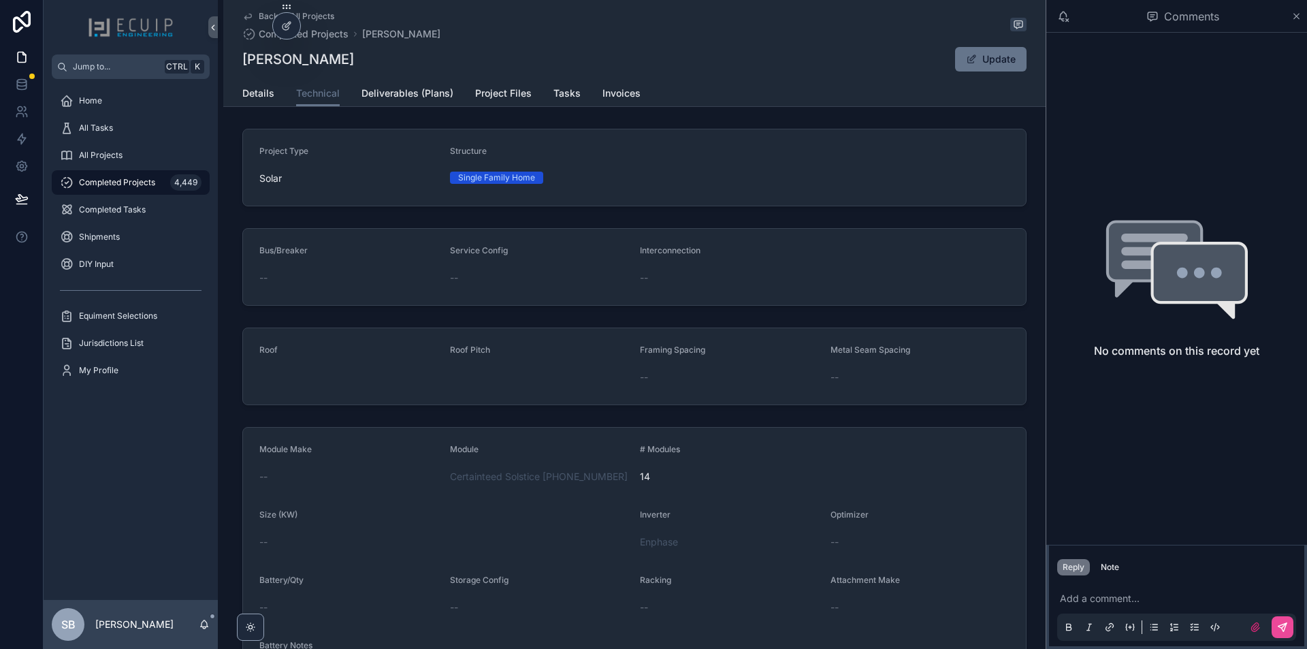
click at [253, 110] on div "Back to All Projects Completed Projects [PERSON_NAME] [PERSON_NAME] Update Tech…" at bounding box center [634, 396] width 822 height 793
click at [255, 99] on span "Details" at bounding box center [258, 93] width 32 height 14
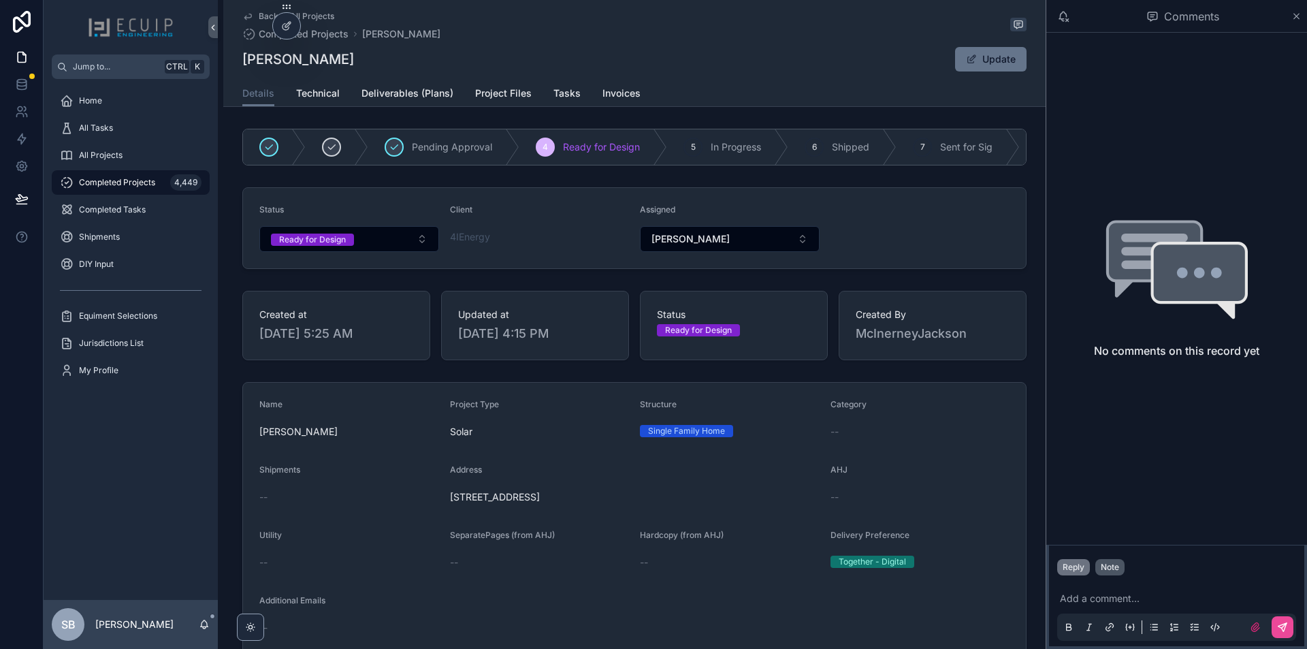
click at [1123, 569] on button "Note" at bounding box center [1110, 567] width 29 height 16
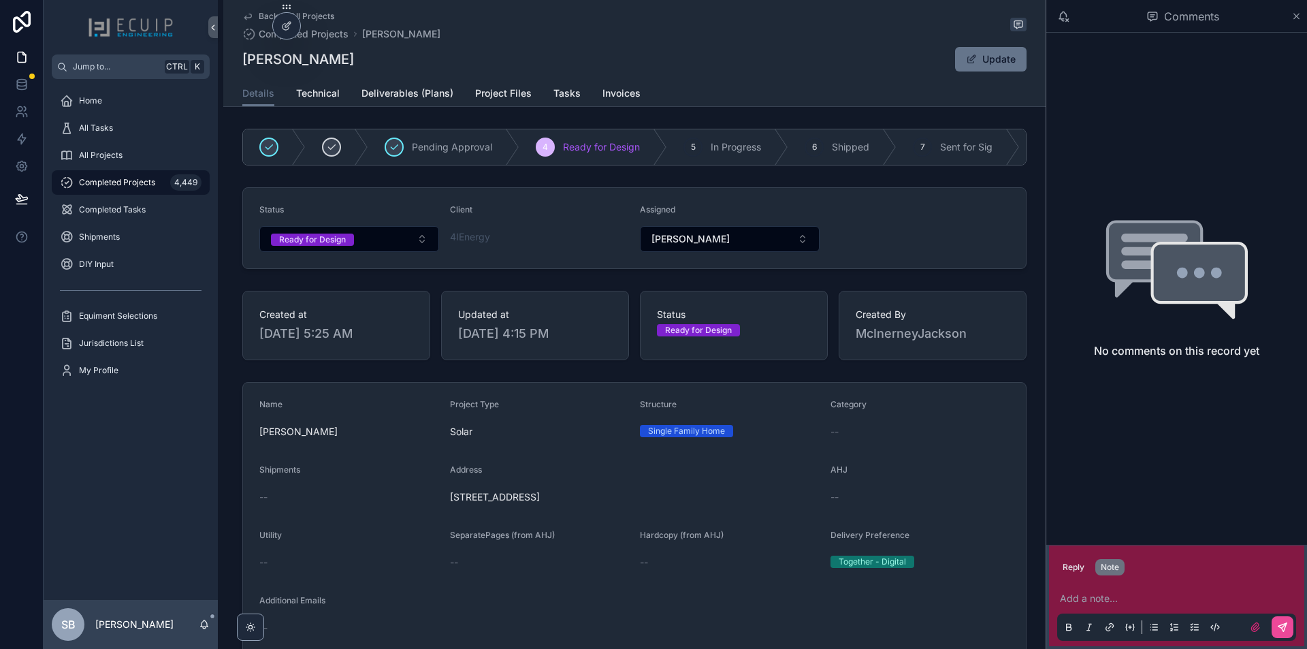
click at [1105, 598] on p "scrollable content" at bounding box center [1179, 599] width 239 height 14
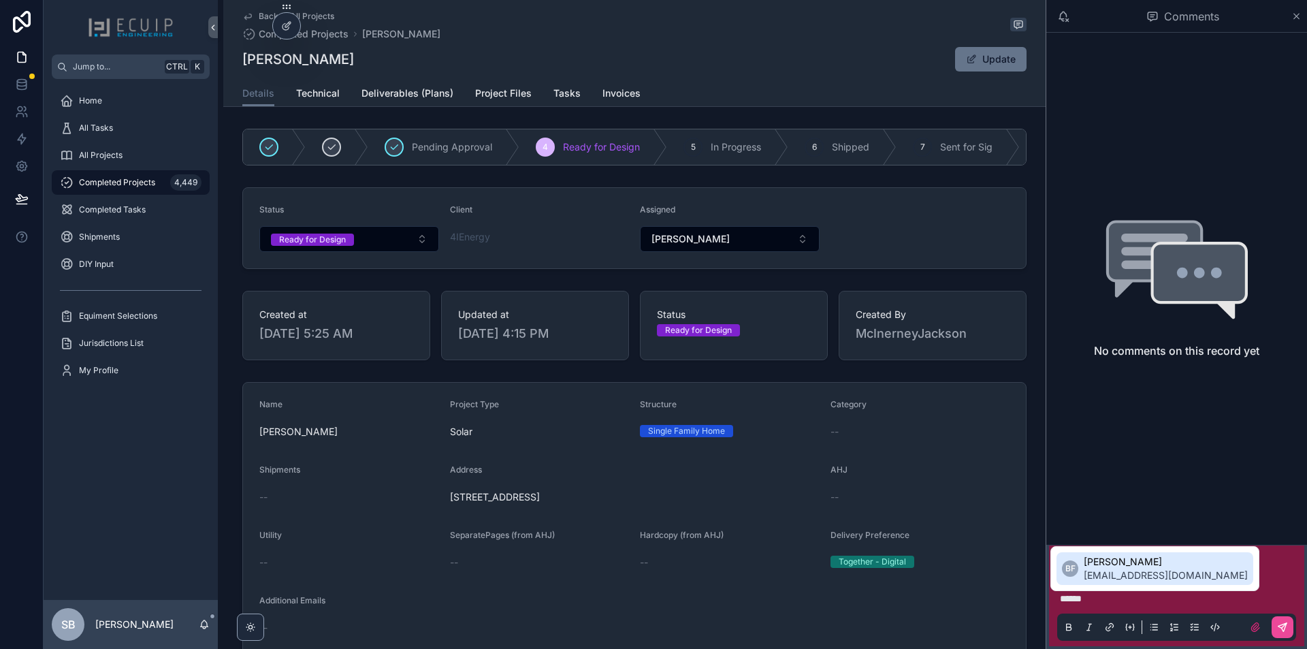
click at [1102, 568] on span "[PERSON_NAME]" at bounding box center [1166, 562] width 164 height 14
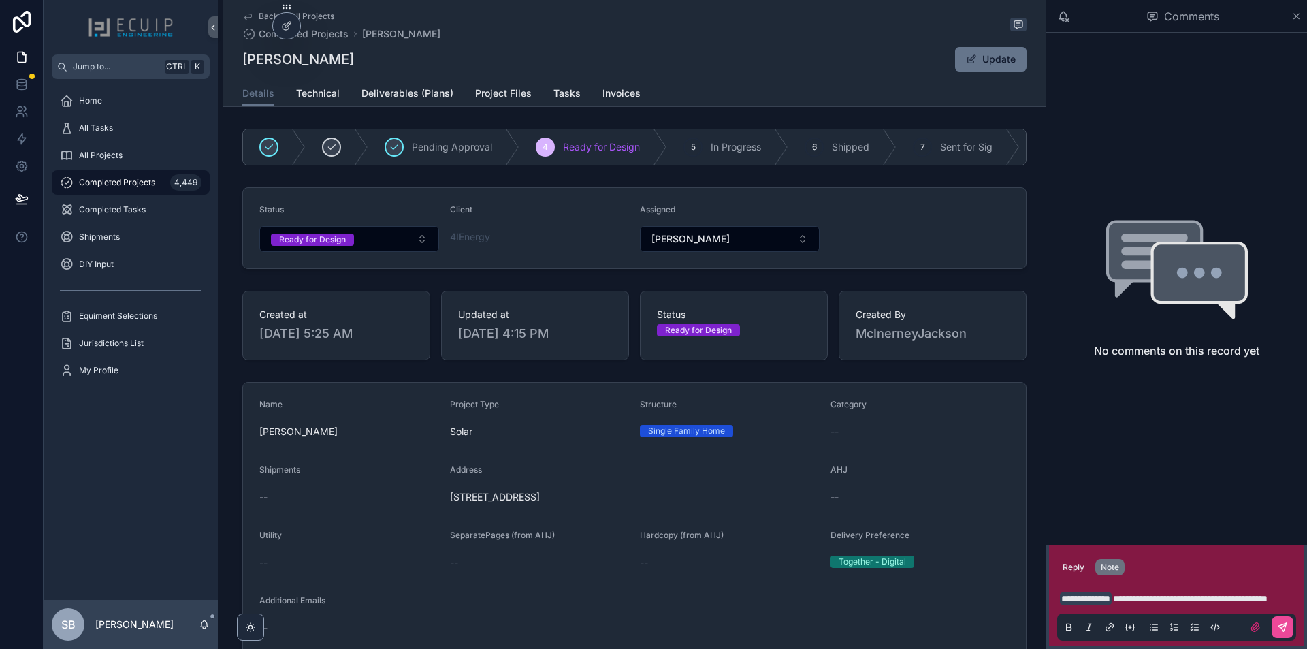
click at [1113, 598] on span "**********" at bounding box center [1190, 599] width 155 height 10
click at [1181, 602] on p "**********" at bounding box center [1179, 599] width 239 height 14
click at [1283, 632] on icon "scrollable content" at bounding box center [1282, 627] width 11 height 11
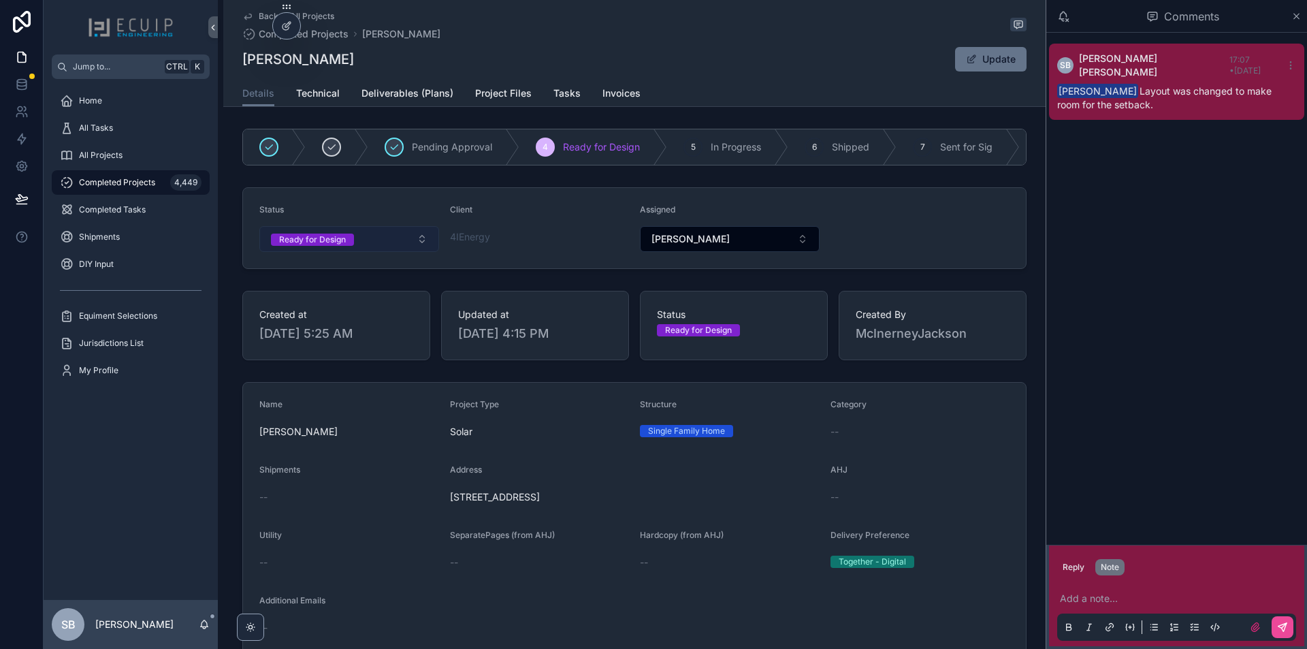
click at [379, 252] on button "Ready for Design" at bounding box center [349, 239] width 180 height 26
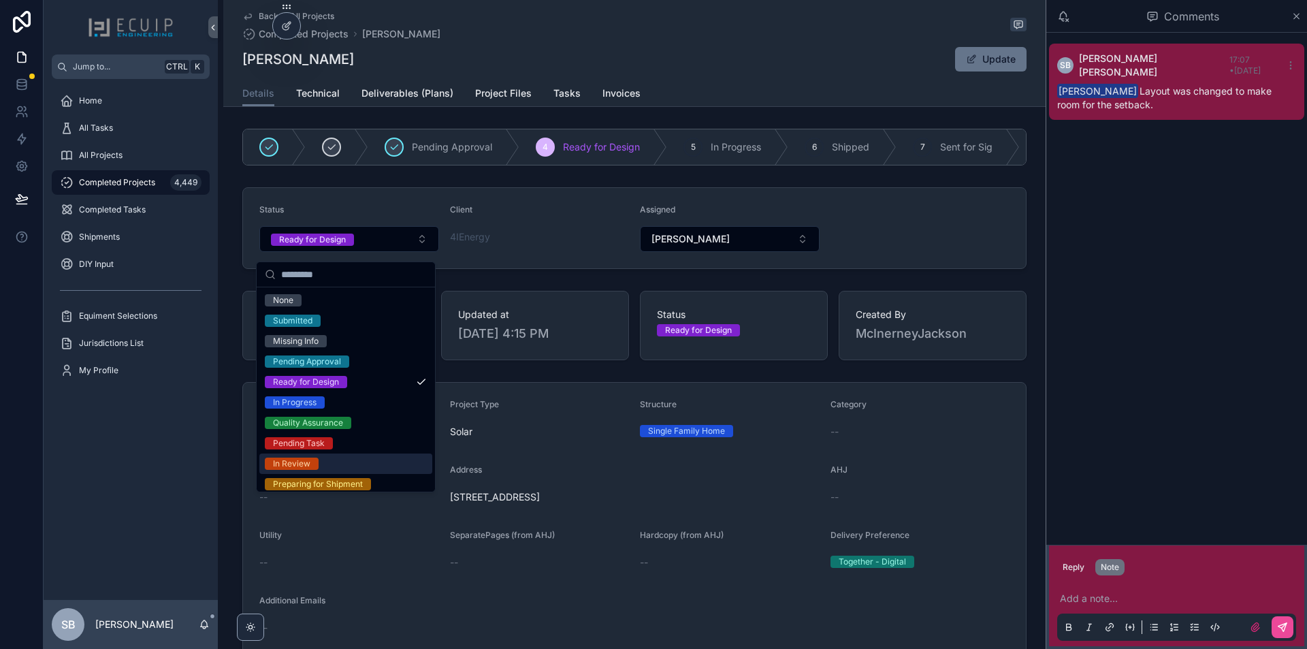
click at [304, 465] on div "In Review" at bounding box center [291, 464] width 37 height 12
